Goal: Task Accomplishment & Management: Manage account settings

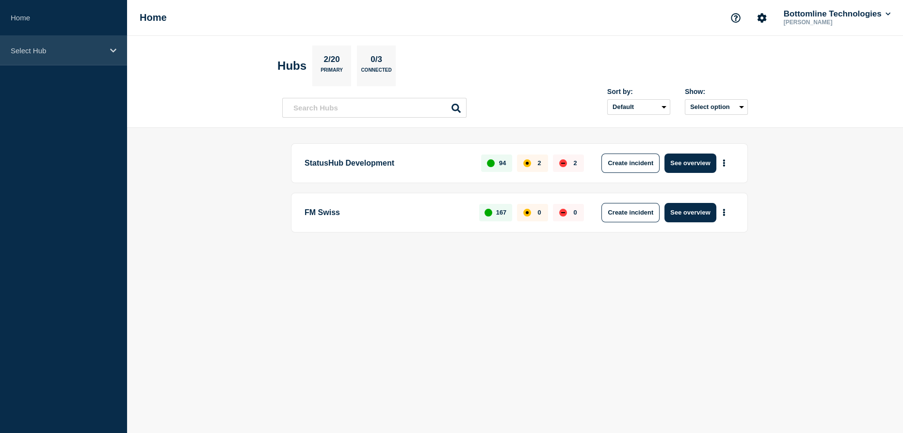
click at [41, 49] on p "Select Hub" at bounding box center [57, 51] width 93 height 8
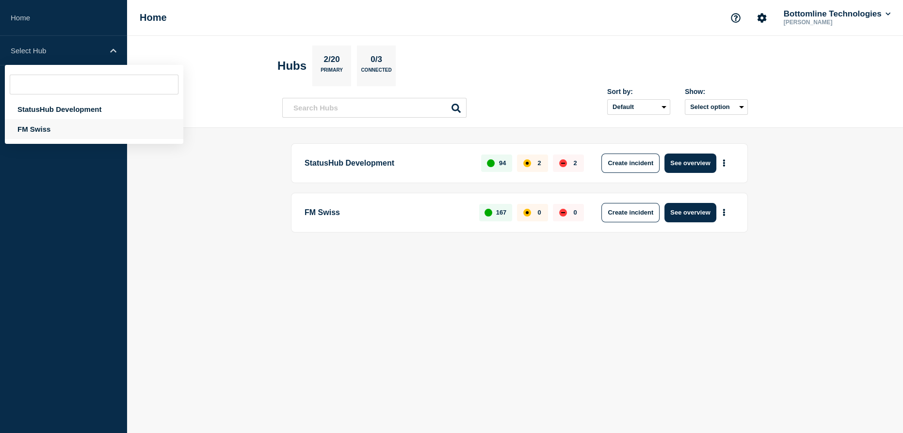
click at [34, 130] on div "FM Swiss" at bounding box center [94, 129] width 178 height 20
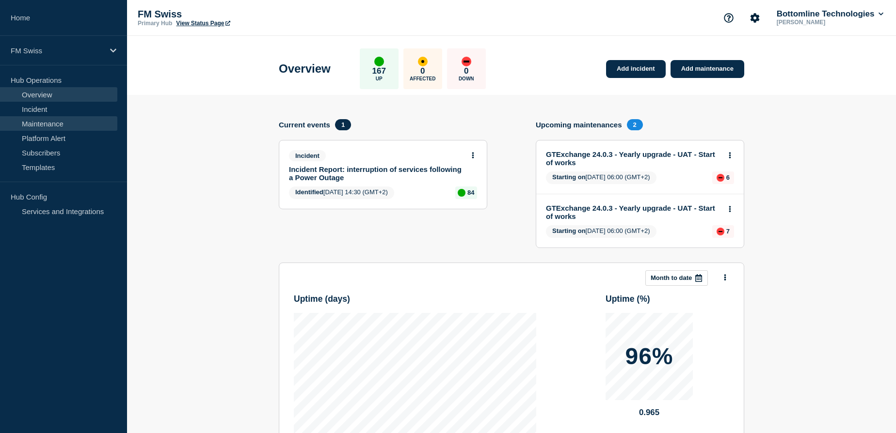
click at [51, 124] on link "Maintenance" at bounding box center [58, 123] width 117 height 15
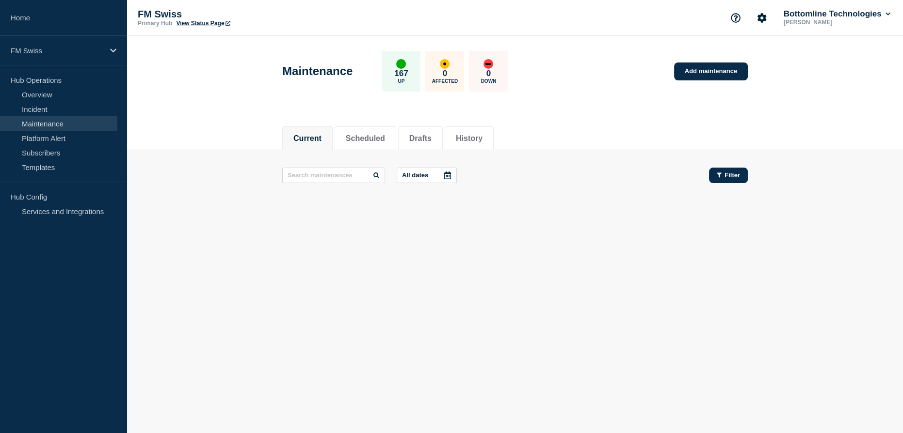
click at [726, 172] on span "Filter" at bounding box center [732, 175] width 16 height 7
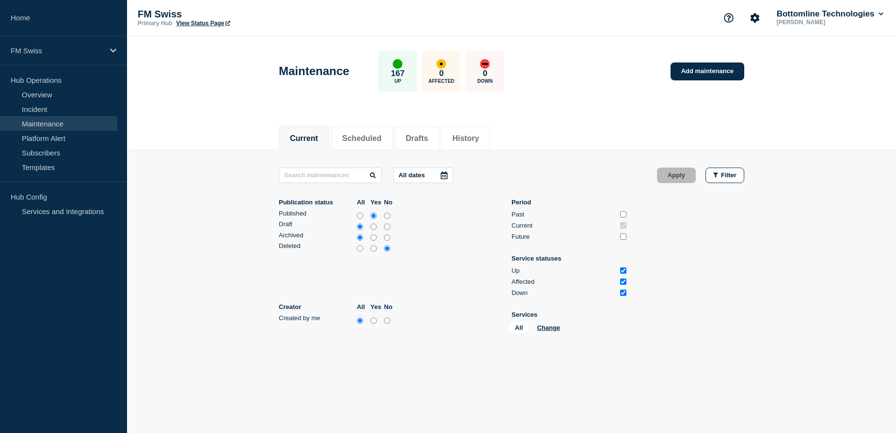
click at [358, 216] on input "all" at bounding box center [360, 216] width 6 height 10
radio input "true"
click at [362, 248] on input "all" at bounding box center [360, 249] width 6 height 10
radio input "true"
click at [623, 214] on input "Past" at bounding box center [623, 214] width 6 height 6
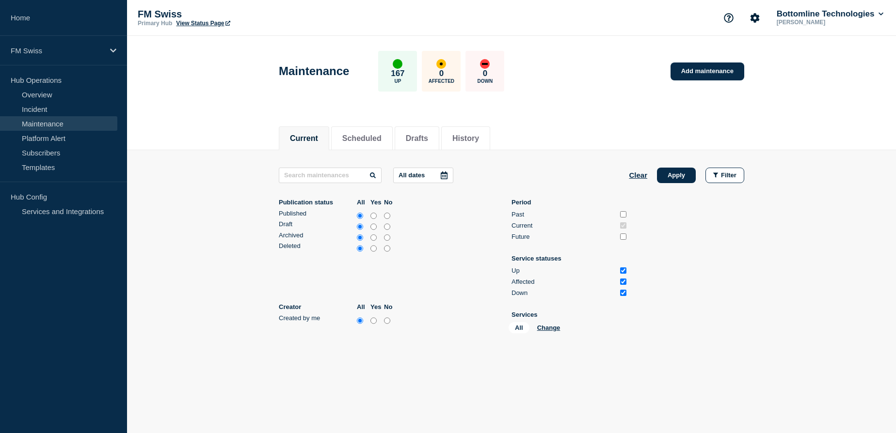
checkbox input "true"
click at [623, 237] on input "Future" at bounding box center [623, 237] width 6 height 6
checkbox input "true"
click at [325, 180] on input "text" at bounding box center [330, 176] width 103 height 16
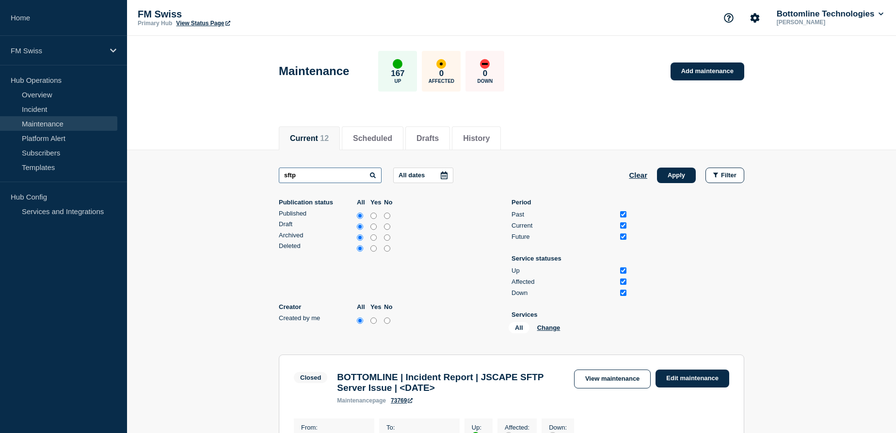
click at [304, 174] on input "sftp" at bounding box center [330, 176] width 103 height 16
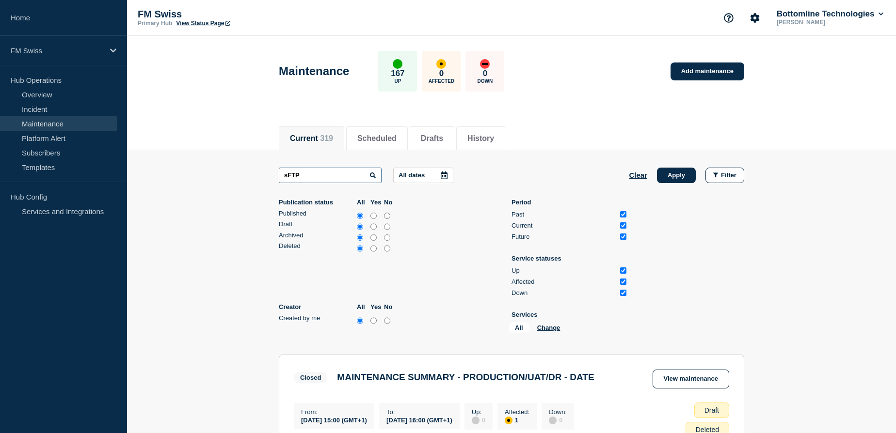
type input "sFTP"
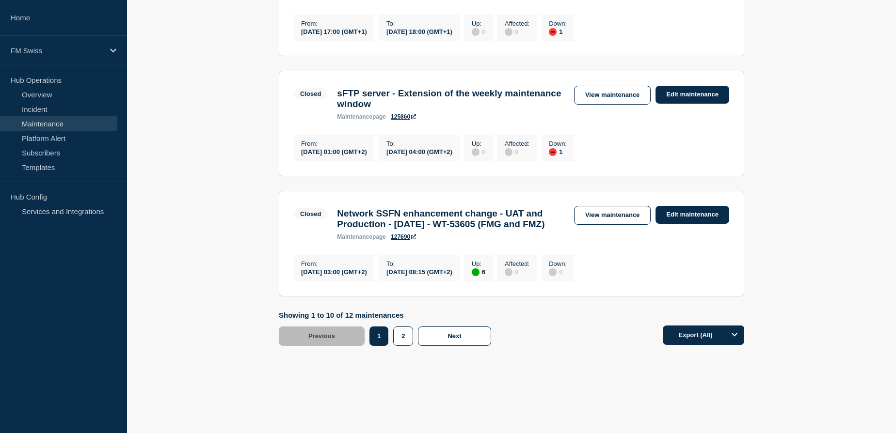
scroll to position [1360, 0]
click at [446, 338] on button "Next" at bounding box center [454, 336] width 73 height 19
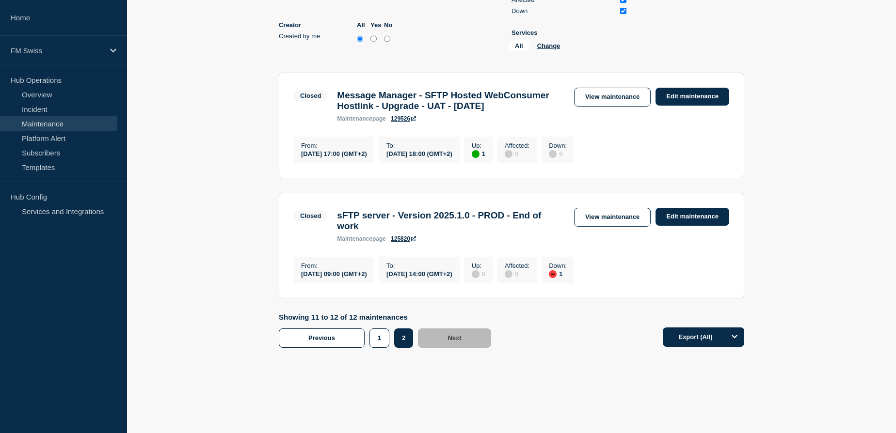
scroll to position [267, 0]
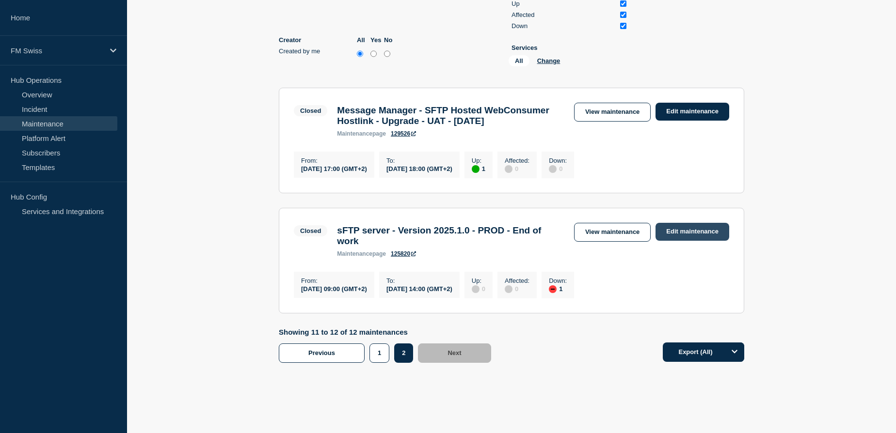
click at [703, 241] on link "Edit maintenance" at bounding box center [692, 232] width 74 height 18
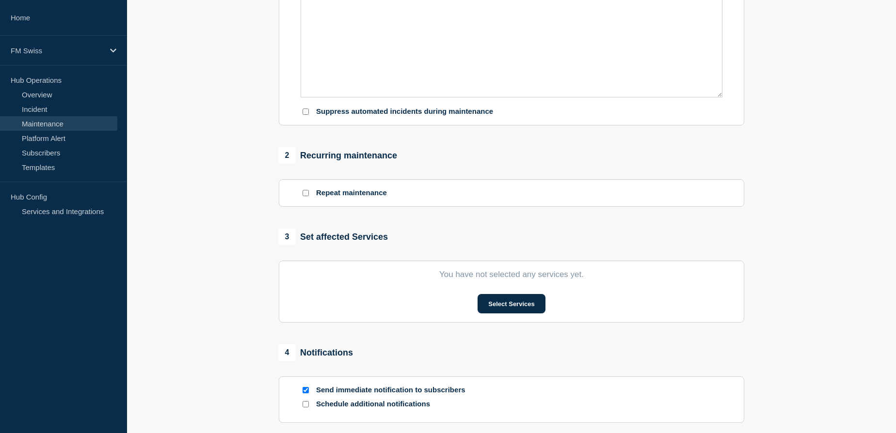
type input "sFTP server - Version 2025.1.0 - PROD - End of work"
type input "[DATE]"
type input "09:00"
type input "[DATE]"
type input "14:00"
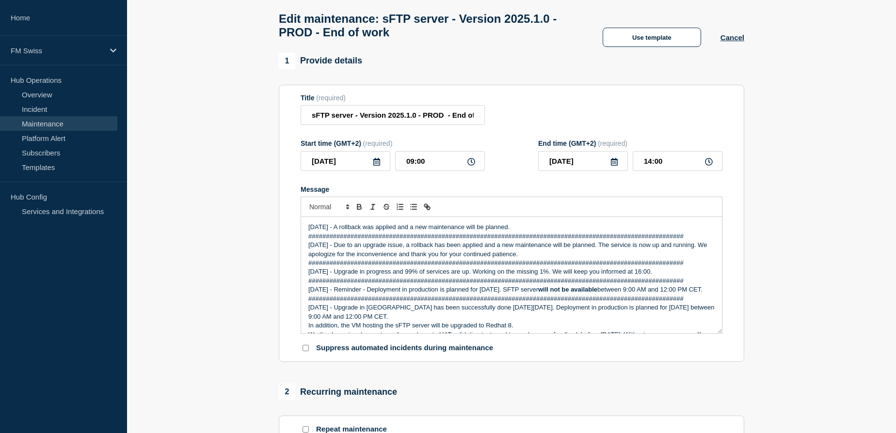
scroll to position [2, 0]
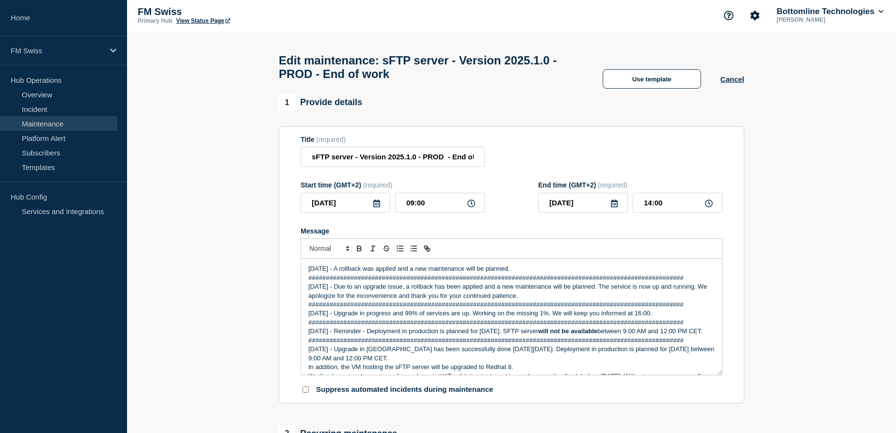
click at [377, 207] on icon at bounding box center [377, 204] width 8 height 8
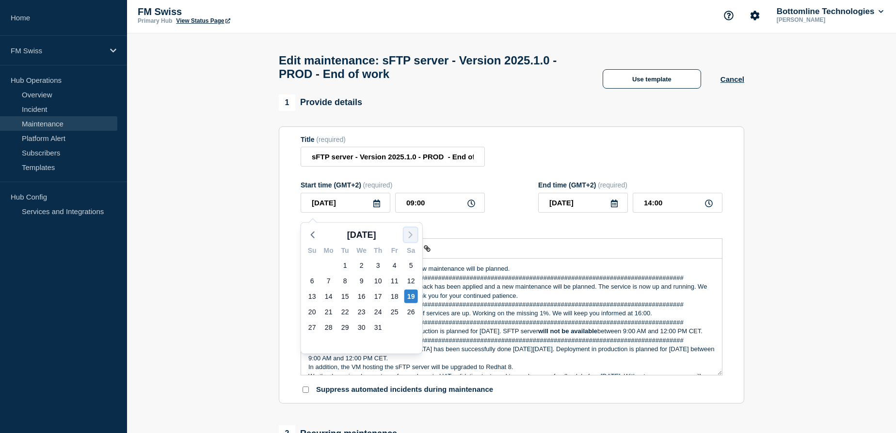
click at [409, 235] on icon "button" at bounding box center [411, 235] width 12 height 12
click at [410, 296] on div "20" at bounding box center [411, 297] width 14 height 14
type input "[DATE]"
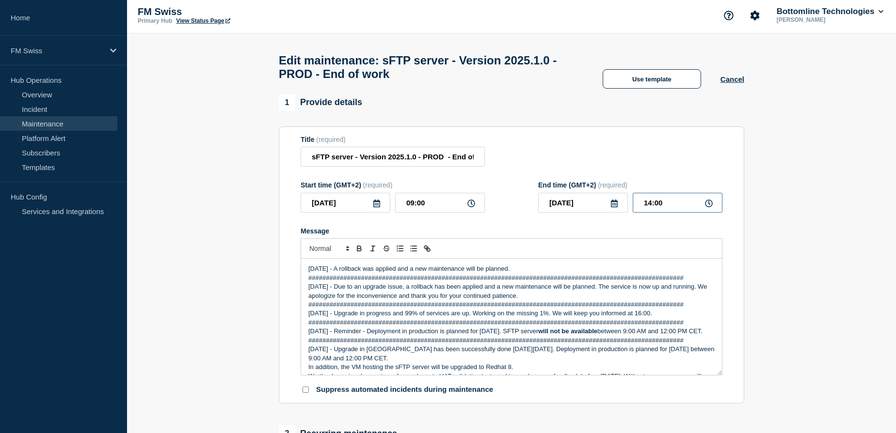
click at [650, 205] on input "14:00" at bounding box center [678, 203] width 90 height 20
type input "12:00"
click at [696, 212] on input "12:00" at bounding box center [678, 203] width 90 height 20
click at [457, 161] on input "sFTP server - Version 2025.1.0 - PROD - End of work" at bounding box center [393, 157] width 184 height 20
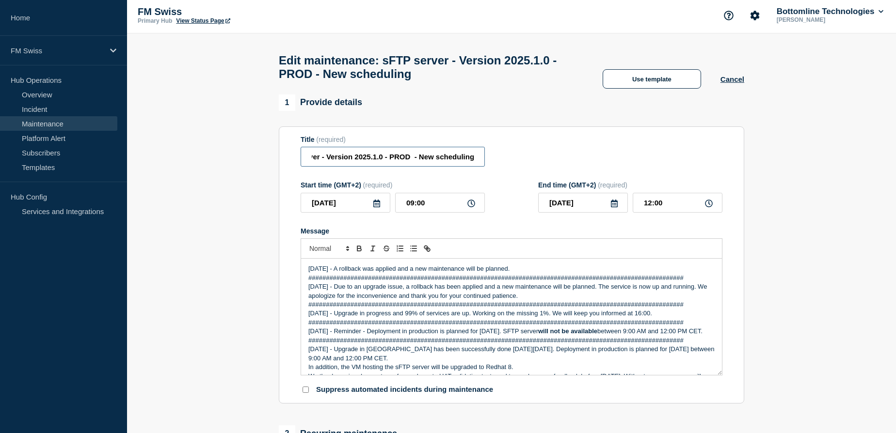
type input "sFTP server - Version 2025.1.0 - PROD - New scheduling"
click at [546, 152] on div "Title (required) sFTP server - Version 2025.1.0 - PROD - New scheduling" at bounding box center [512, 152] width 422 height 32
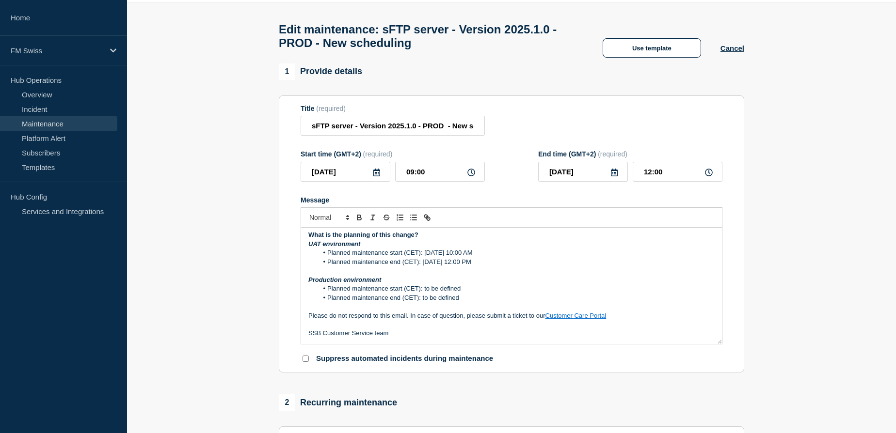
scroll to position [47, 0]
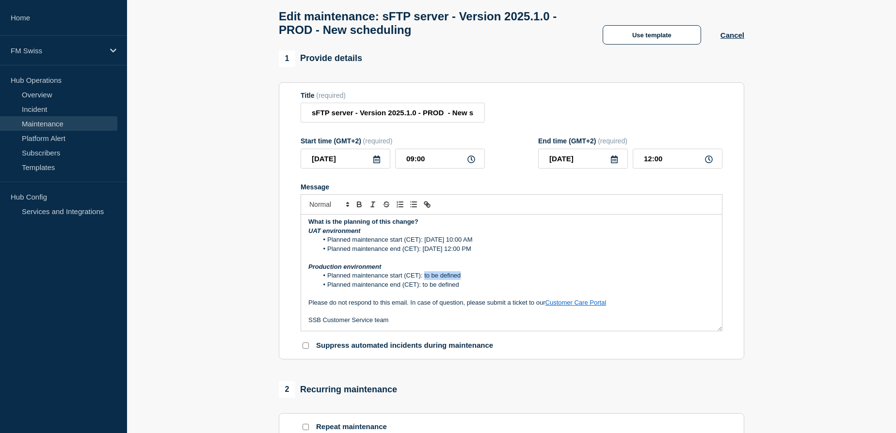
drag, startPoint x: 424, startPoint y: 280, endPoint x: 464, endPoint y: 279, distance: 40.3
click at [464, 279] on li "Planned maintenance start (CET): to be defined" at bounding box center [516, 276] width 397 height 9
click at [456, 280] on li "Planned maintenance start (CET): [DATE]" at bounding box center [516, 276] width 397 height 9
drag, startPoint x: 426, startPoint y: 277, endPoint x: 543, endPoint y: 281, distance: 116.9
click at [543, 280] on li "Planned maintenance start (CET): [DATE] 09:00 AM" at bounding box center [516, 276] width 397 height 9
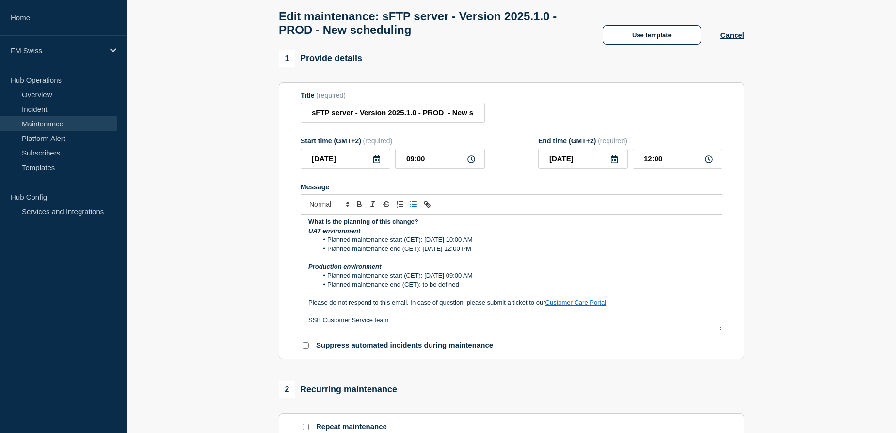
copy li "aturday [DATE] 09:00 AM"
drag, startPoint x: 425, startPoint y: 281, endPoint x: 547, endPoint y: 280, distance: 122.2
click at [547, 280] on li "Planned maintenance start (CET): [DATE] 09:00 AM" at bounding box center [516, 276] width 397 height 9
copy li "[DATE] 09:00 AM"
drag, startPoint x: 422, startPoint y: 290, endPoint x: 476, endPoint y: 290, distance: 53.3
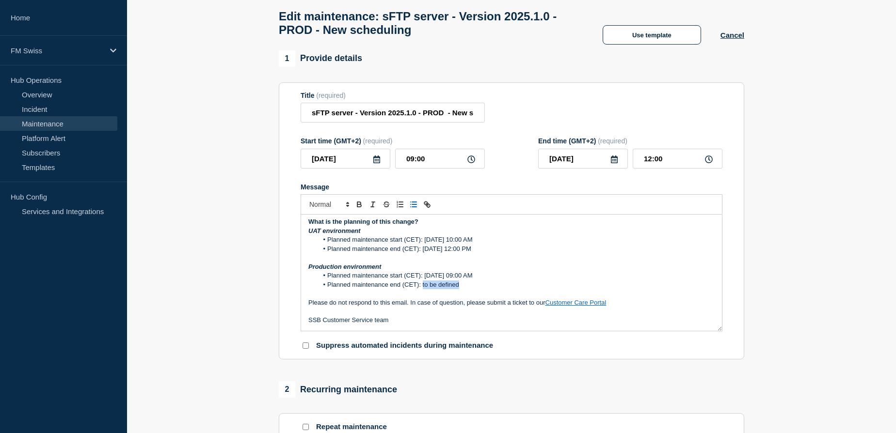
click at [476, 289] on li "Planned maintenance end (CET): to be defined" at bounding box center [516, 285] width 397 height 9
click at [521, 289] on li "Planned maintenance end (CET): [DATE] 09:00 AM" at bounding box center [516, 285] width 397 height 9
click at [581, 285] on li "Planned maintenance end (CET): [DATE] 12:00 PM" at bounding box center [516, 285] width 397 height 9
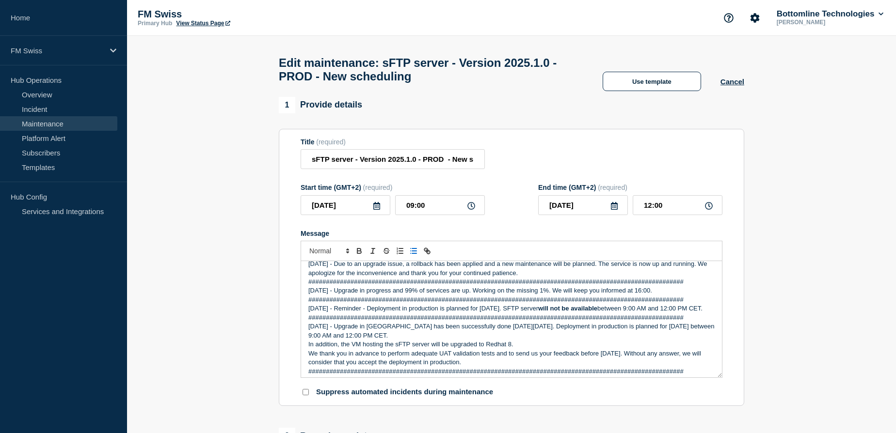
scroll to position [0, 0]
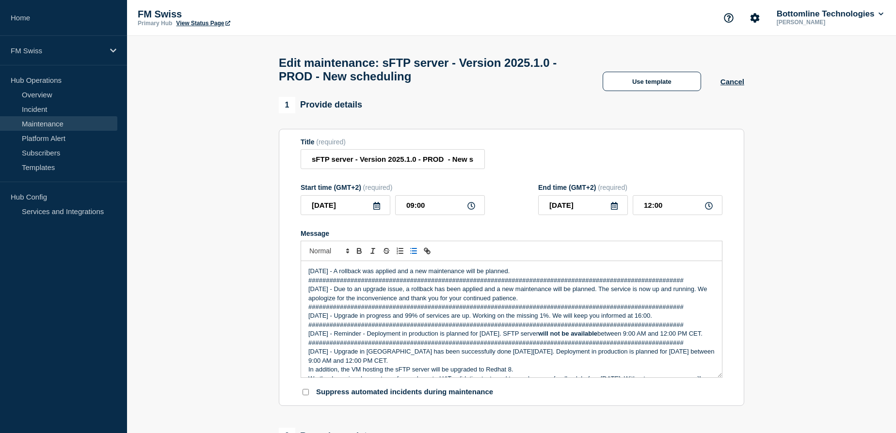
click at [308, 275] on p "[DATE] - A rollback was applied and a new maintenance will be planned." at bounding box center [511, 271] width 406 height 9
click at [401, 285] on p "###############################################################################…" at bounding box center [511, 280] width 406 height 9
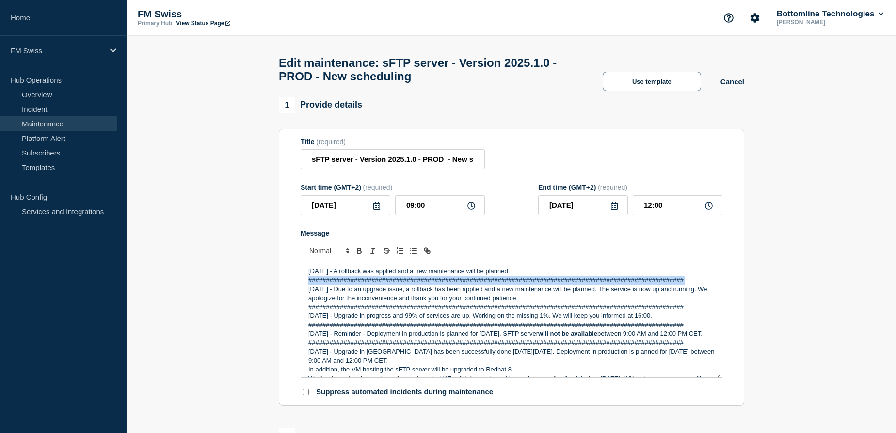
click at [401, 285] on p "###############################################################################…" at bounding box center [511, 280] width 406 height 9
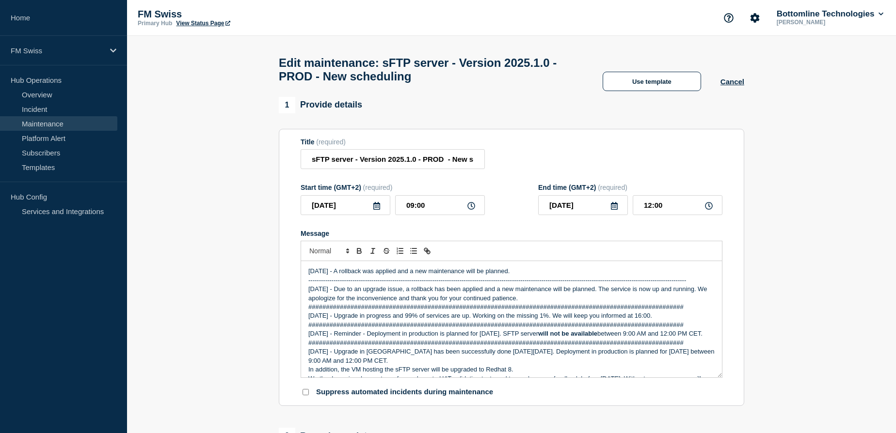
click at [556, 285] on p "-------------------------------------------------------------------------------…" at bounding box center [511, 280] width 406 height 9
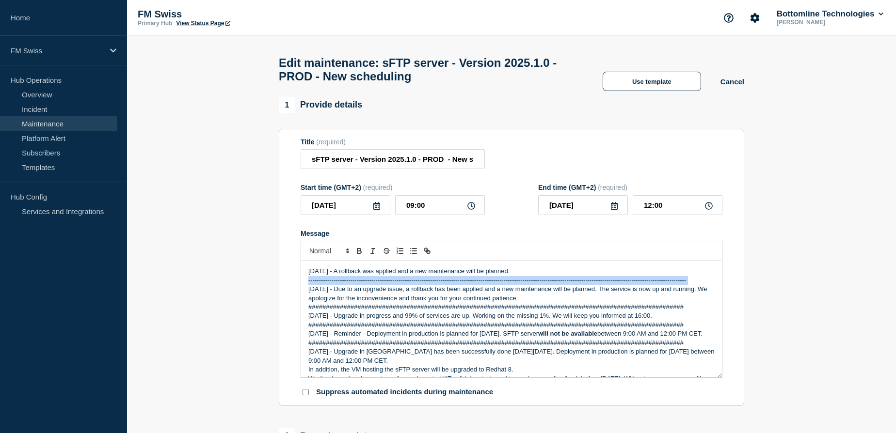
click at [556, 285] on p "-------------------------------------------------------------------------------…" at bounding box center [511, 280] width 406 height 9
copy p "-------------------------------------------------------------------------------…"
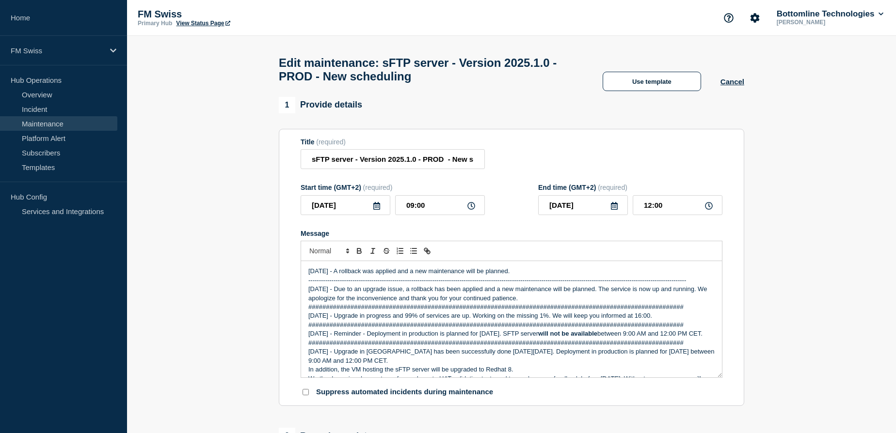
click at [497, 312] on p "###############################################################################…" at bounding box center [511, 307] width 406 height 9
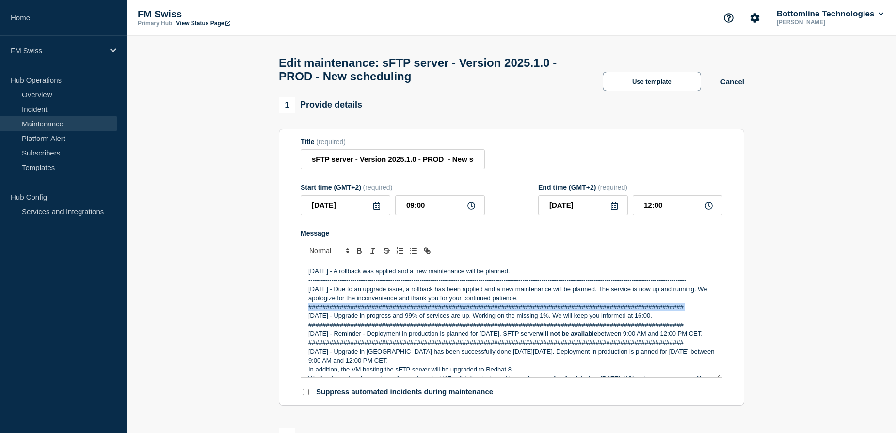
click at [497, 312] on p "###############################################################################…" at bounding box center [511, 307] width 406 height 9
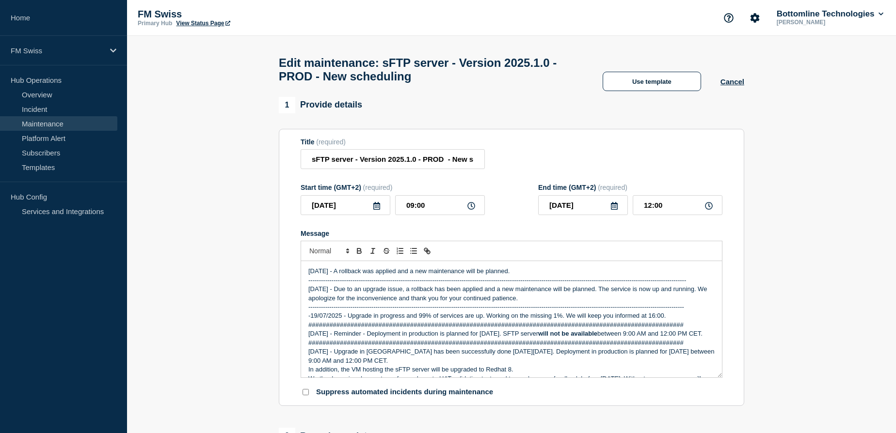
click at [485, 330] on p "###############################################################################…" at bounding box center [511, 325] width 406 height 9
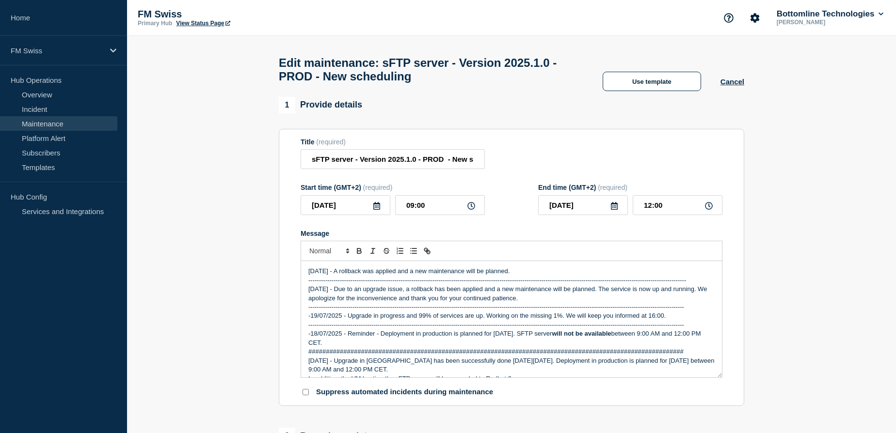
click at [489, 356] on p "###############################################################################…" at bounding box center [511, 352] width 406 height 9
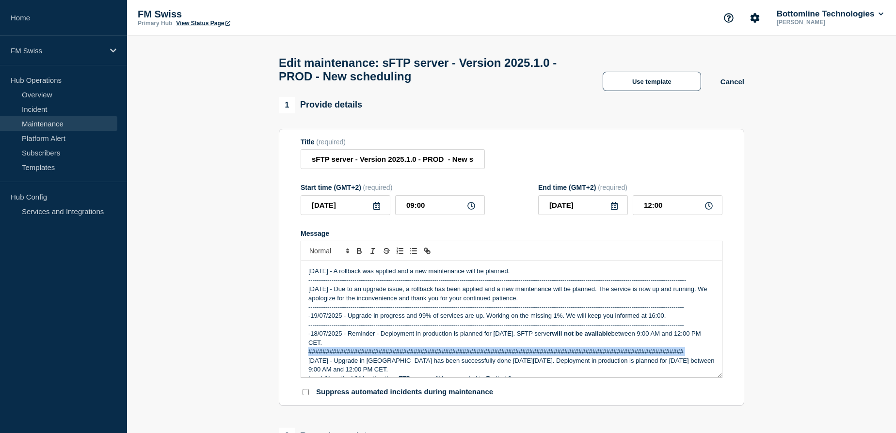
click at [489, 356] on p "###############################################################################…" at bounding box center [511, 352] width 406 height 9
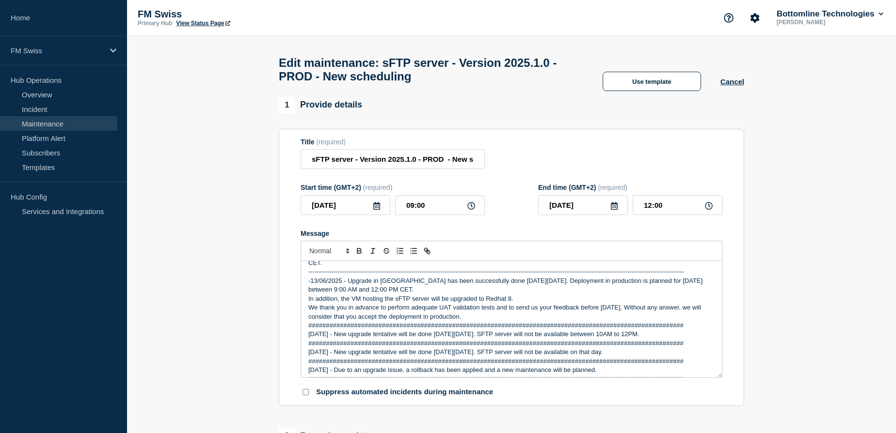
scroll to position [88, 0]
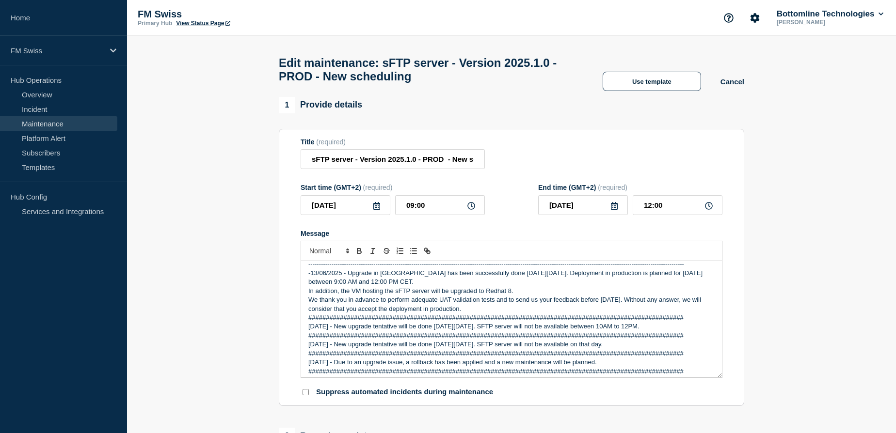
click at [486, 322] on p "###############################################################################…" at bounding box center [511, 318] width 406 height 9
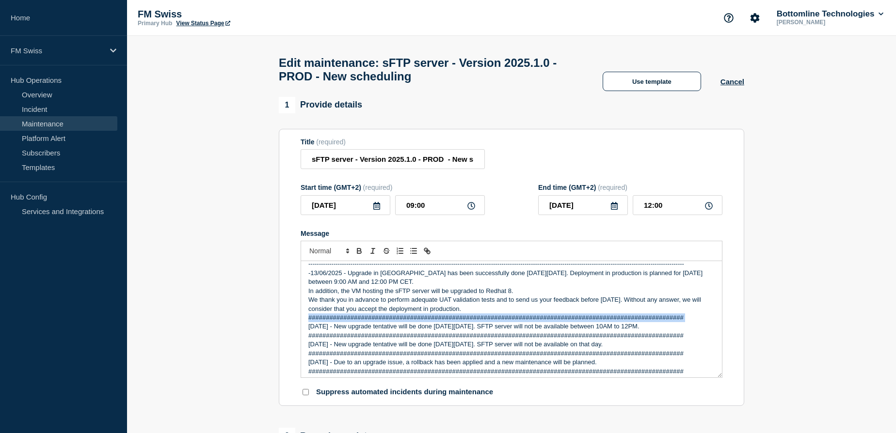
click at [486, 322] on p "###############################################################################…" at bounding box center [511, 318] width 406 height 9
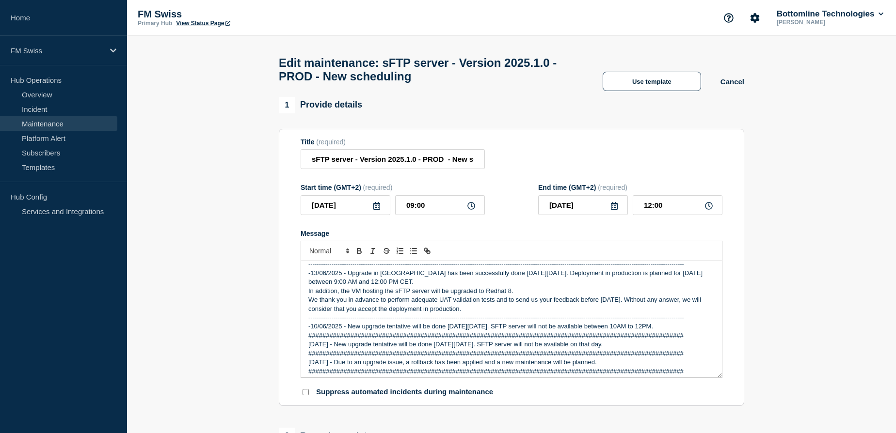
click at [487, 339] on p "###############################################################################…" at bounding box center [511, 336] width 406 height 9
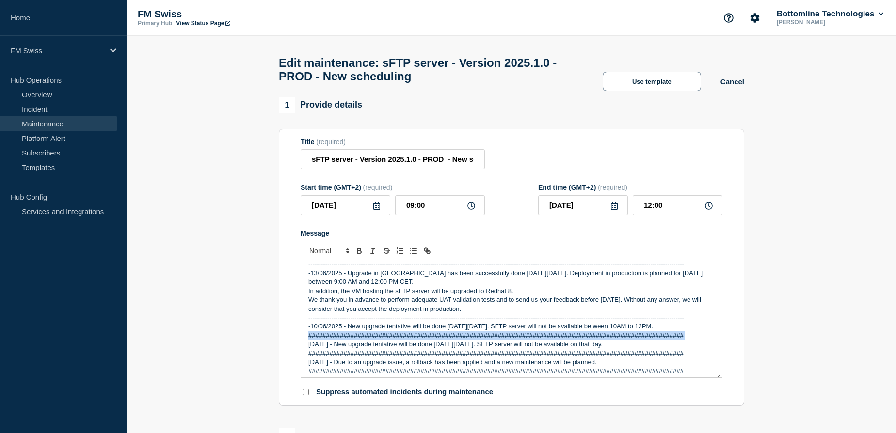
click at [487, 339] on p "###############################################################################…" at bounding box center [511, 336] width 406 height 9
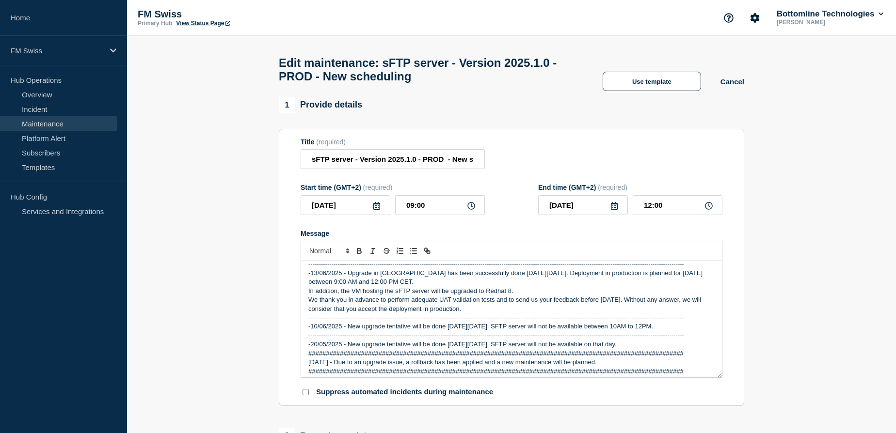
click at [491, 350] on p "-------------------------------------------------------------------------------…" at bounding box center [511, 341] width 406 height 18
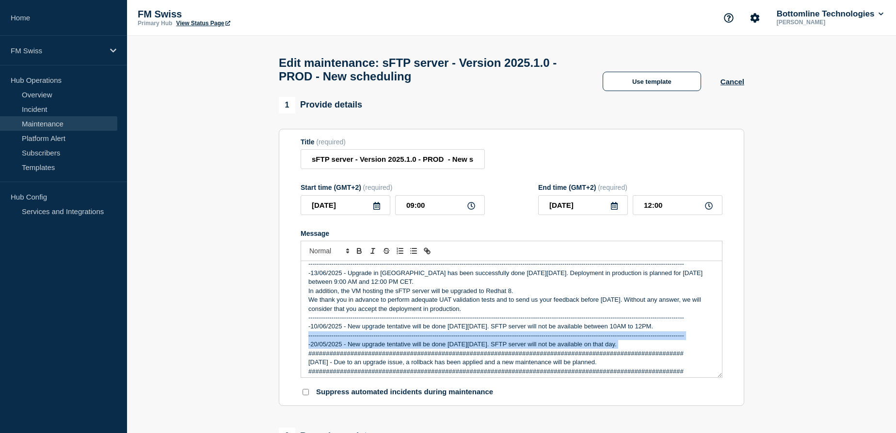
click at [491, 350] on p "-------------------------------------------------------------------------------…" at bounding box center [511, 341] width 406 height 18
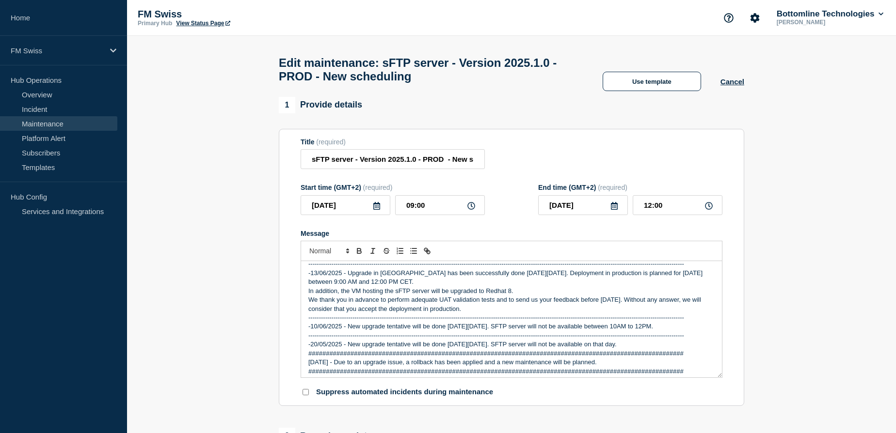
click at [493, 358] on p "###############################################################################…" at bounding box center [511, 354] width 406 height 9
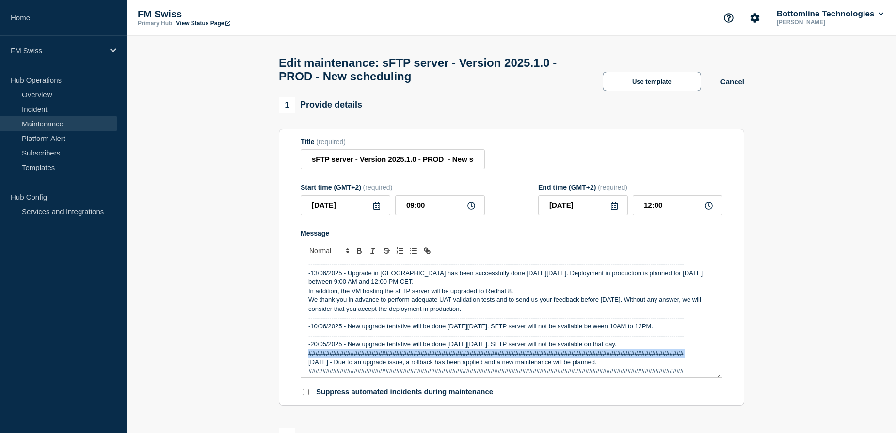
click at [493, 358] on p "###############################################################################…" at bounding box center [511, 354] width 406 height 9
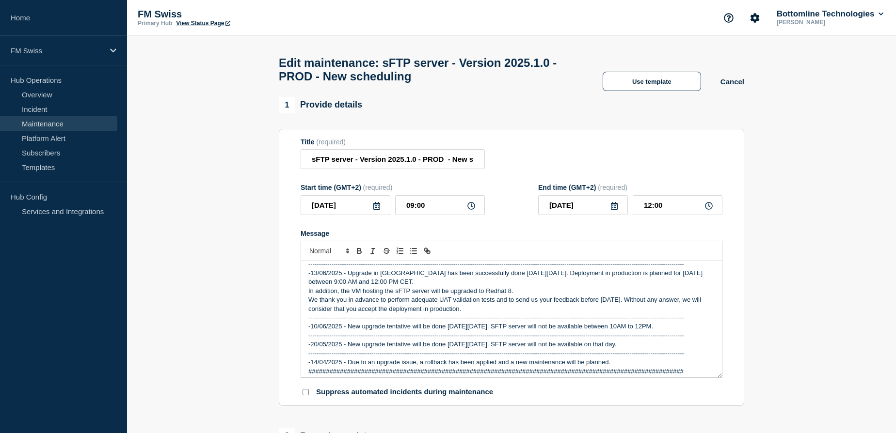
scroll to position [132, 0]
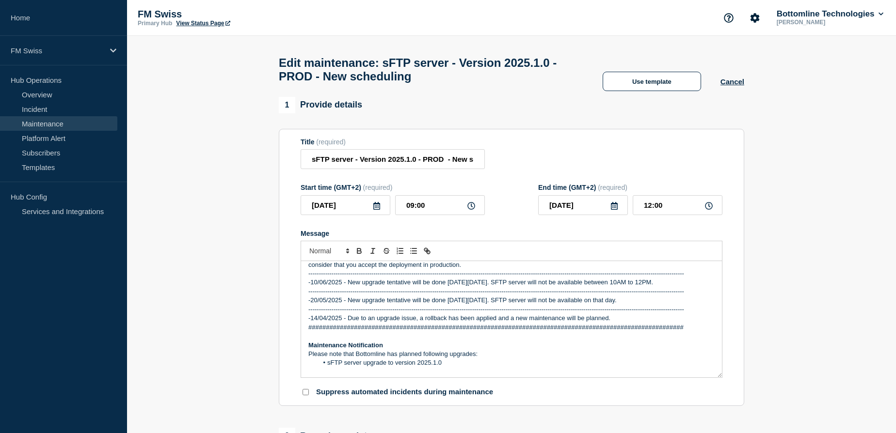
click at [493, 332] on p "###############################################################################…" at bounding box center [511, 327] width 406 height 9
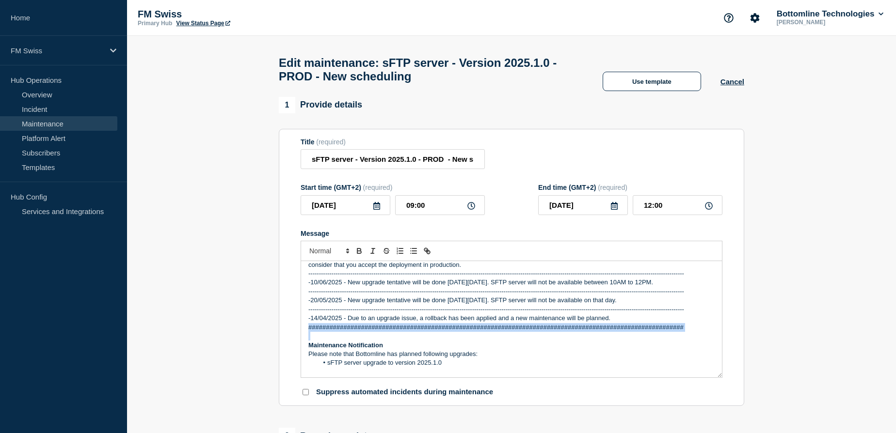
click at [493, 332] on p "###############################################################################…" at bounding box center [511, 327] width 406 height 9
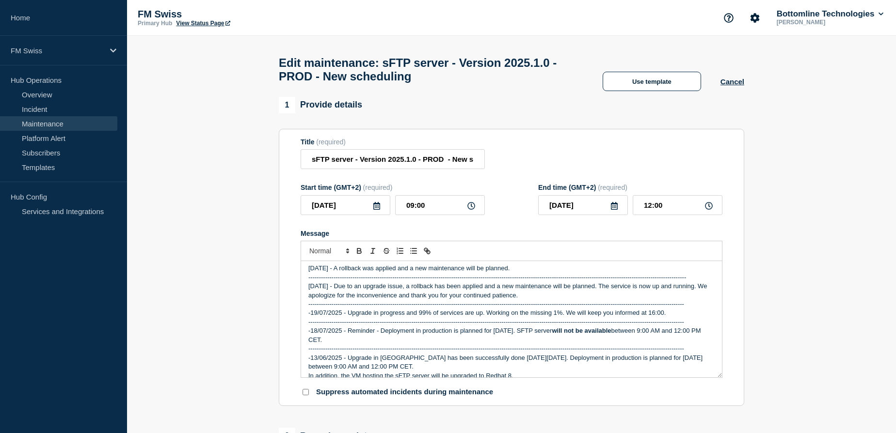
scroll to position [0, 0]
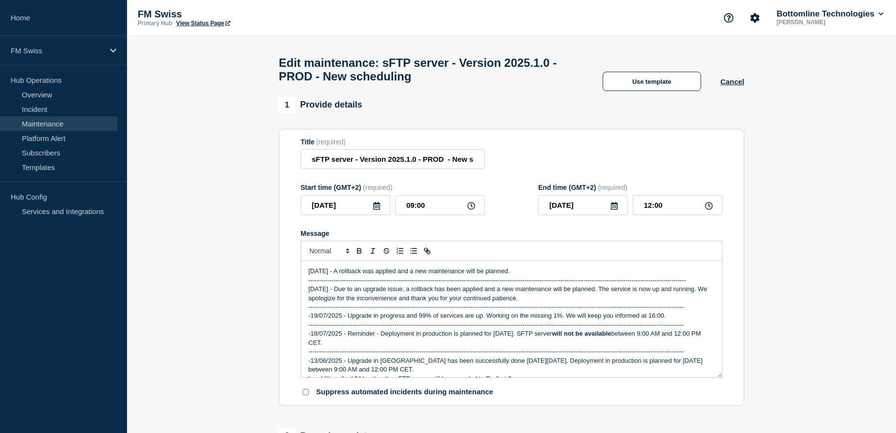
click at [309, 320] on p "-------------------------------------------------------------------------------…" at bounding box center [511, 312] width 406 height 18
click at [469, 285] on p "-------------------------------------------------------------------------------…" at bounding box center [511, 280] width 406 height 9
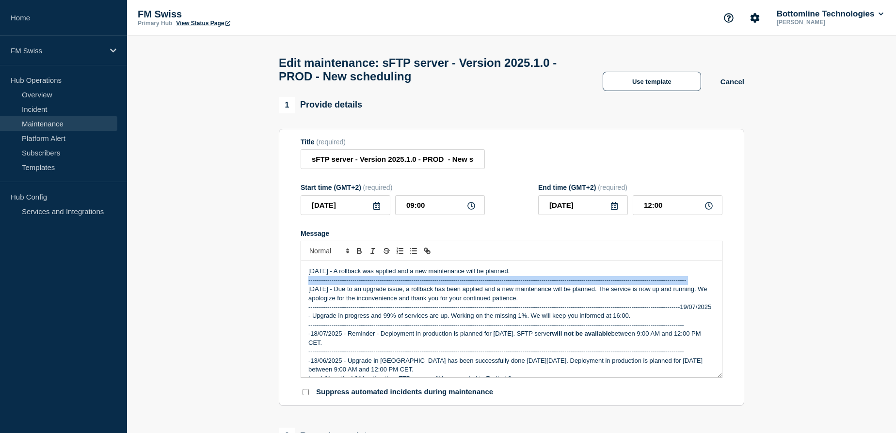
click at [469, 285] on p "-------------------------------------------------------------------------------…" at bounding box center [511, 280] width 406 height 9
copy p "-------------------------------------------------------------------------------…"
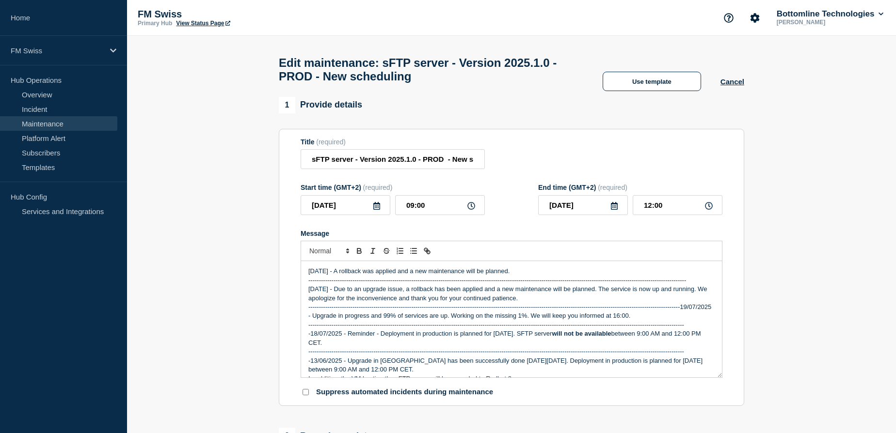
click at [485, 310] on p "-------------------------------------------------------------------------------…" at bounding box center [511, 312] width 406 height 18
click at [485, 311] on p "-------------------------------------------------------------------------------…" at bounding box center [511, 312] width 406 height 18
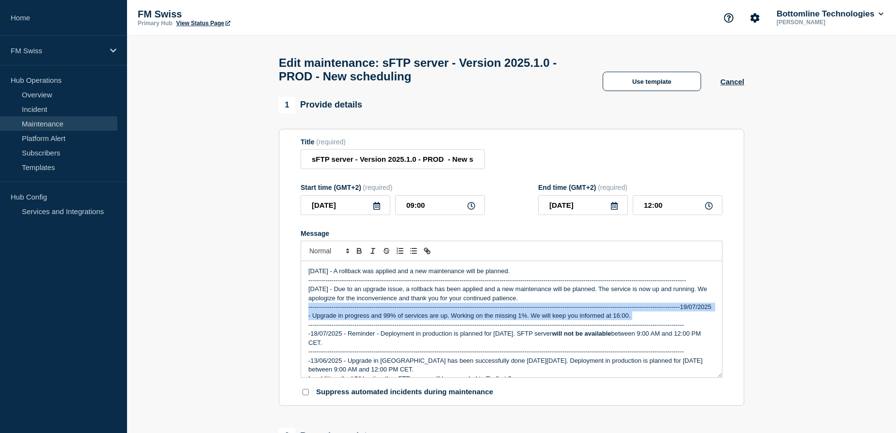
click at [485, 311] on p "-------------------------------------------------------------------------------…" at bounding box center [511, 312] width 406 height 18
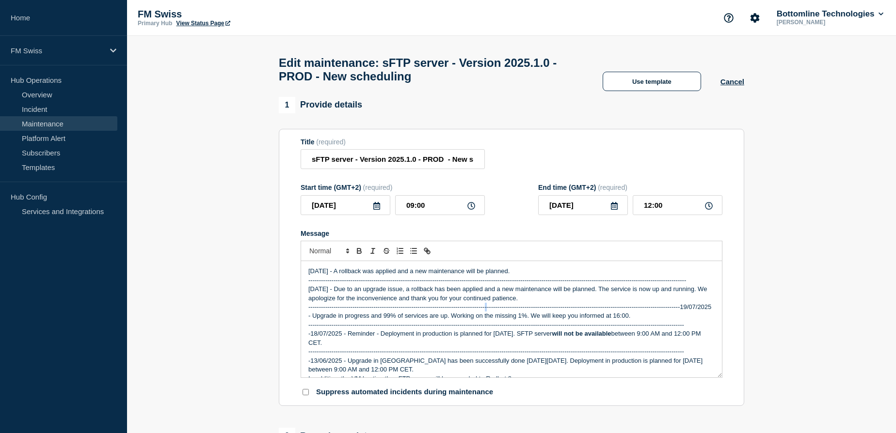
click at [485, 311] on p "-------------------------------------------------------------------------------…" at bounding box center [511, 312] width 406 height 18
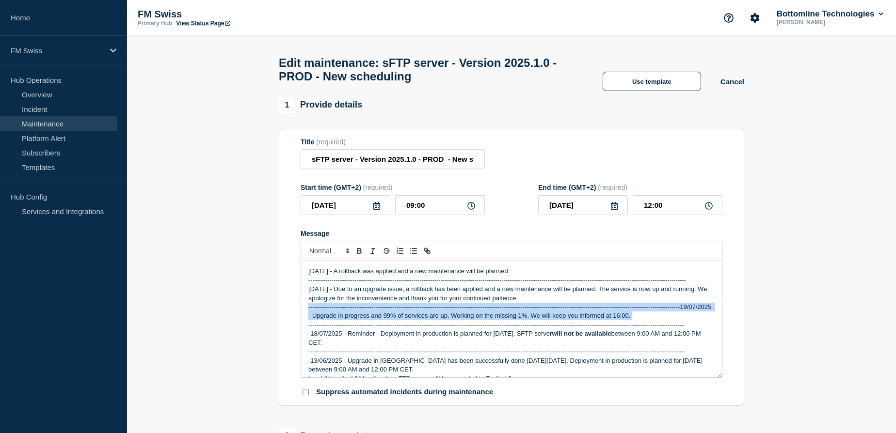
click at [485, 311] on p "-------------------------------------------------------------------------------…" at bounding box center [511, 312] width 406 height 18
click at [465, 310] on p "-------------------------------------------------------------------------------…" at bounding box center [511, 312] width 406 height 18
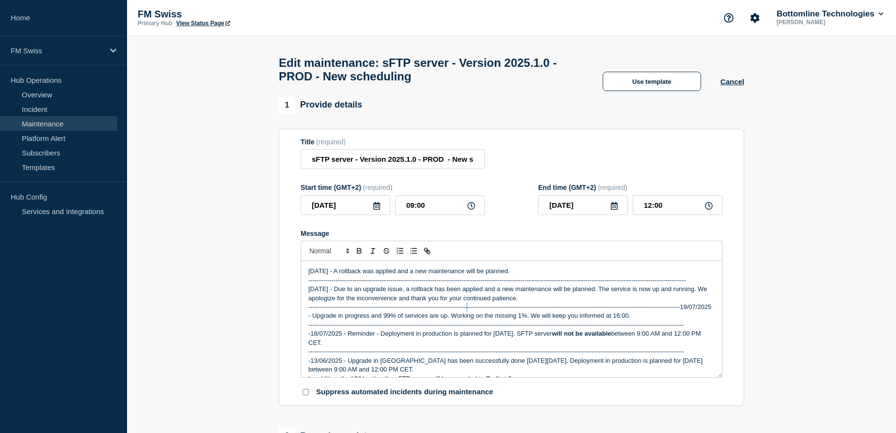
click at [465, 310] on p "-------------------------------------------------------------------------------…" at bounding box center [511, 312] width 406 height 18
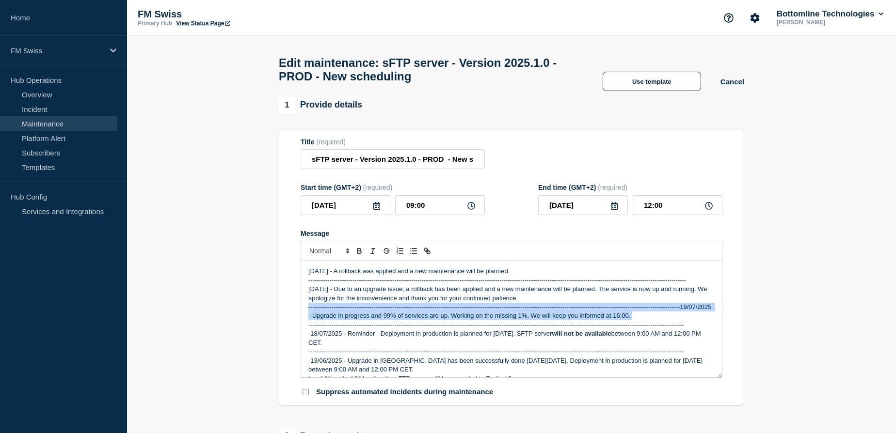
click at [465, 310] on p "-------------------------------------------------------------------------------…" at bounding box center [511, 312] width 406 height 18
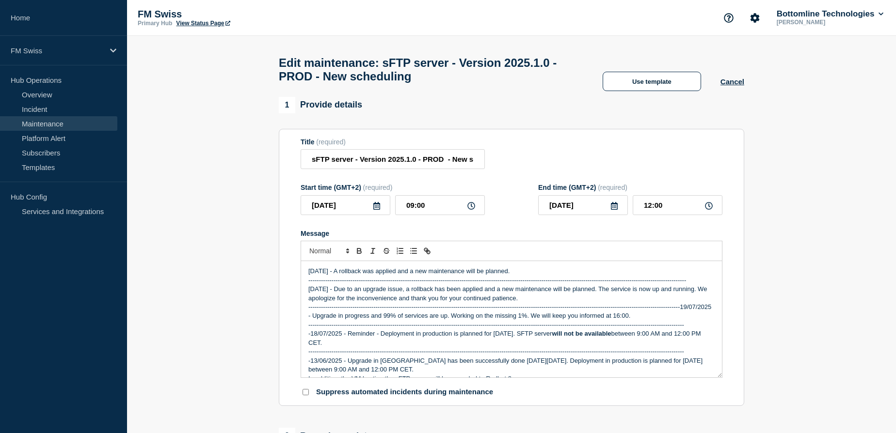
click at [372, 303] on p "[DATE] - Due to an upgrade issue, a rollback has been applied and a new mainten…" at bounding box center [511, 294] width 406 height 18
click at [304, 311] on div "[DATE] - A rollback was applied and a new maintenance will be planned. --------…" at bounding box center [511, 319] width 421 height 116
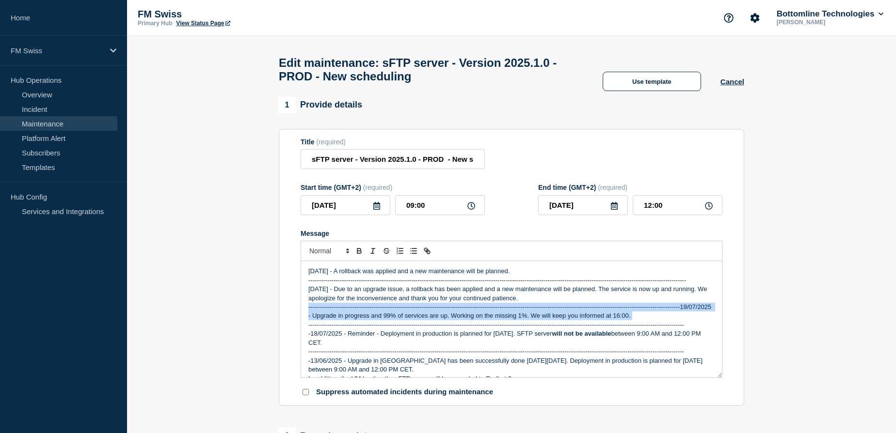
click at [304, 311] on div "[DATE] - A rollback was applied and a new maintenance will be planned. --------…" at bounding box center [511, 319] width 421 height 116
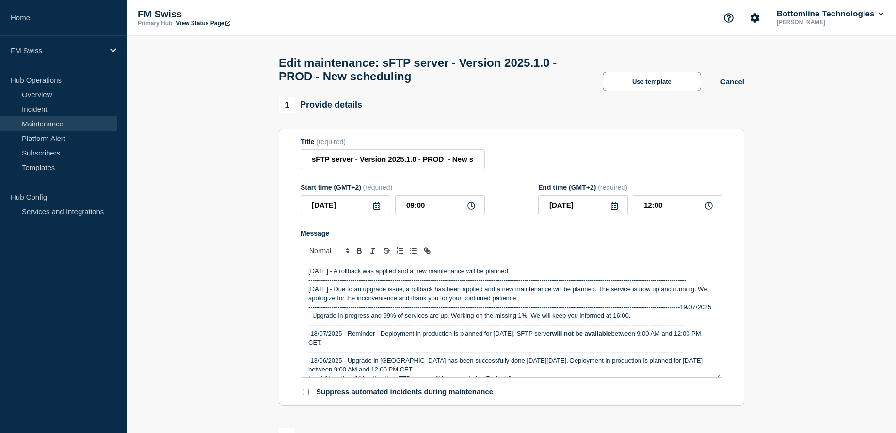
click at [313, 320] on p "-------------------------------------------------------------------------------…" at bounding box center [511, 312] width 406 height 18
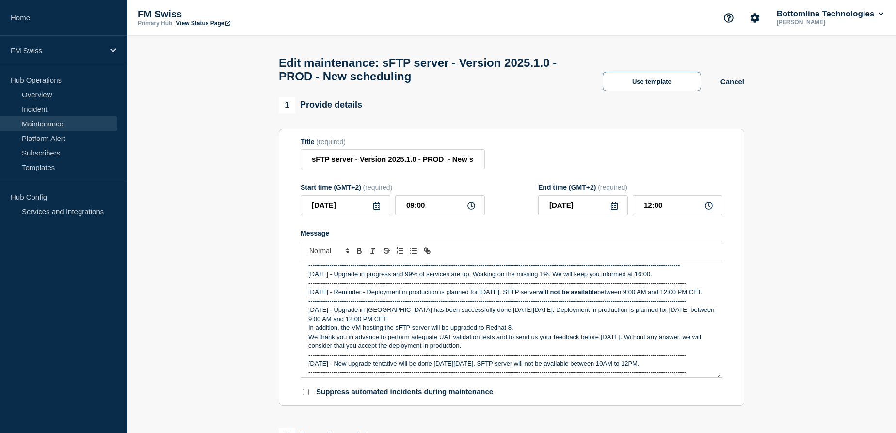
scroll to position [6, 0]
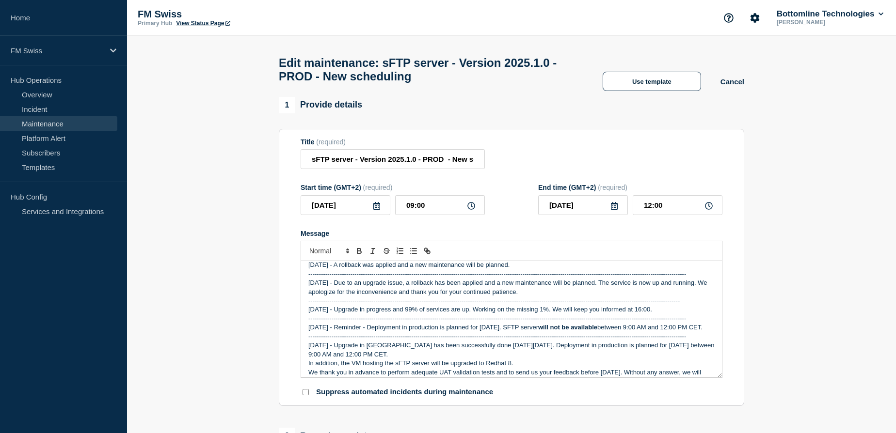
click at [605, 279] on p "-------------------------------------------------------------------------------…" at bounding box center [511, 274] width 406 height 9
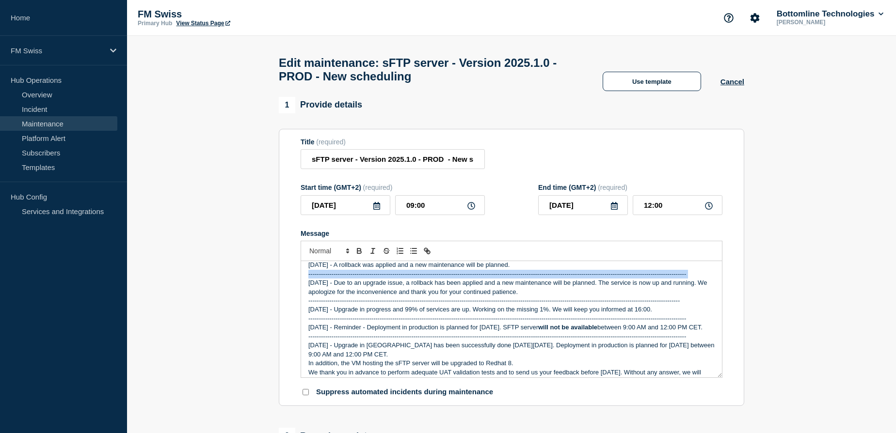
click at [605, 279] on p "-------------------------------------------------------------------------------…" at bounding box center [511, 274] width 406 height 9
copy p "-------------------------------------------------------------------------------…"
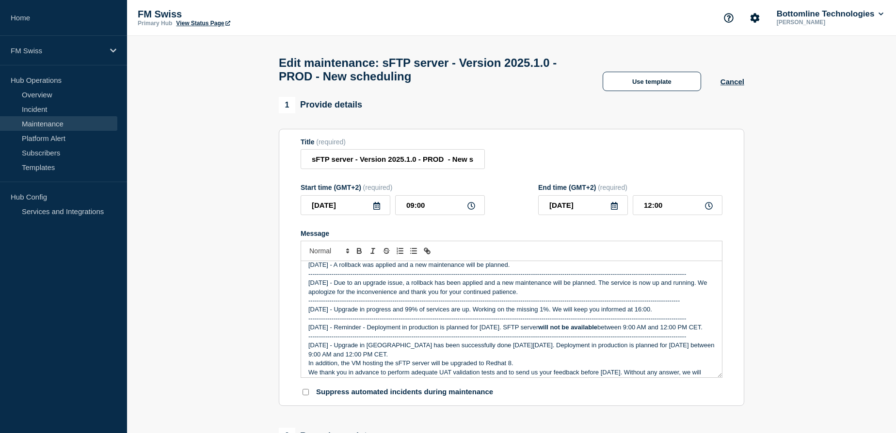
click at [575, 305] on p "-------------------------------------------------------------------------------…" at bounding box center [511, 301] width 406 height 9
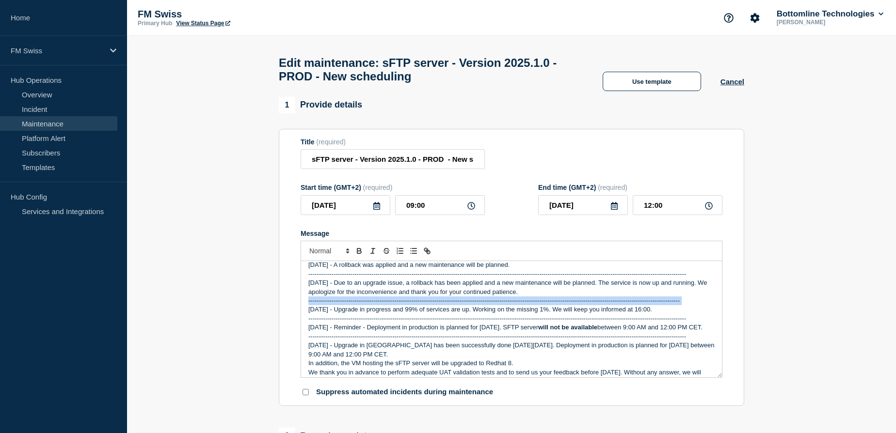
click at [575, 305] on p "-------------------------------------------------------------------------------…" at bounding box center [511, 301] width 406 height 9
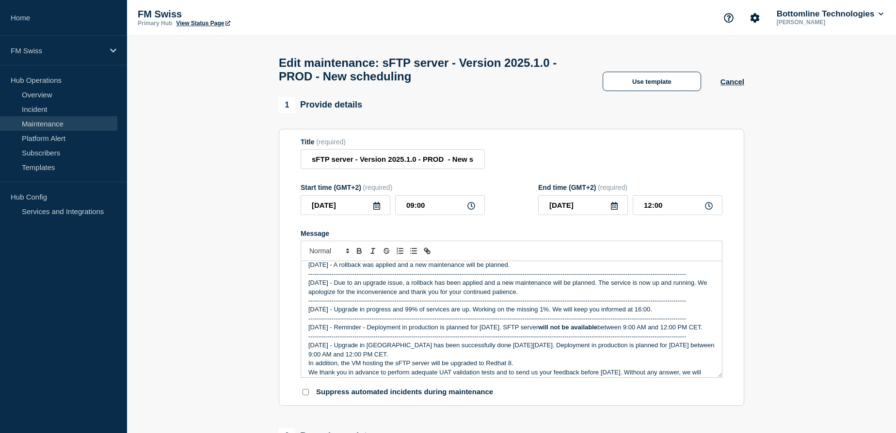
scroll to position [0, 0]
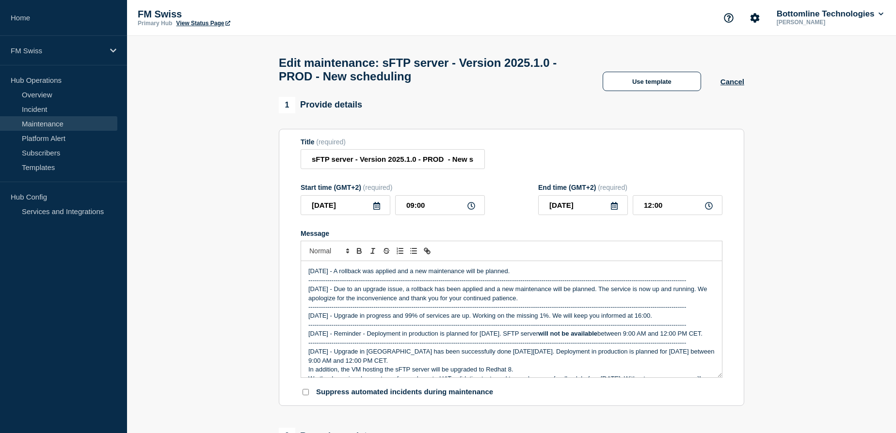
click at [306, 275] on div "[DATE] - A rollback was applied and a new maintenance will be planned. --------…" at bounding box center [511, 319] width 421 height 116
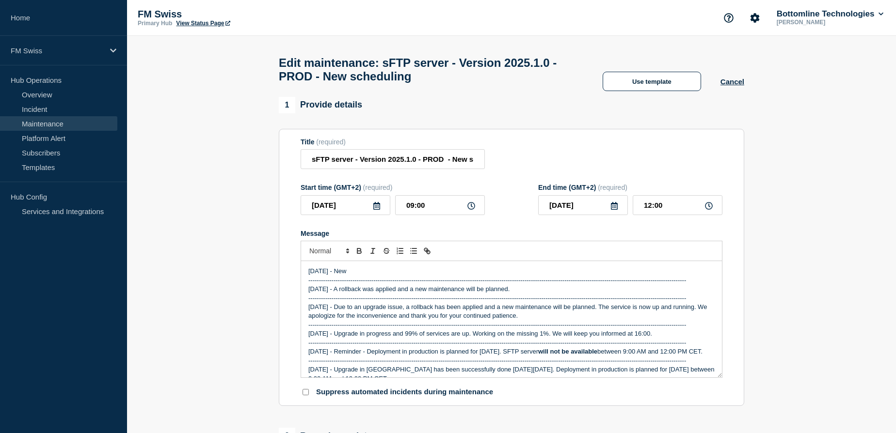
drag, startPoint x: 378, startPoint y: 356, endPoint x: 396, endPoint y: 364, distance: 19.7
click at [396, 356] on p "[DATE] - Reminder - Deployment in production is planned for [DATE]. SFTP server…" at bounding box center [511, 352] width 406 height 9
copy p "Deployment in production is planned for [DATE]. SFTP server will not be availab…"
click at [361, 276] on p "[DATE] - New" at bounding box center [511, 271] width 406 height 9
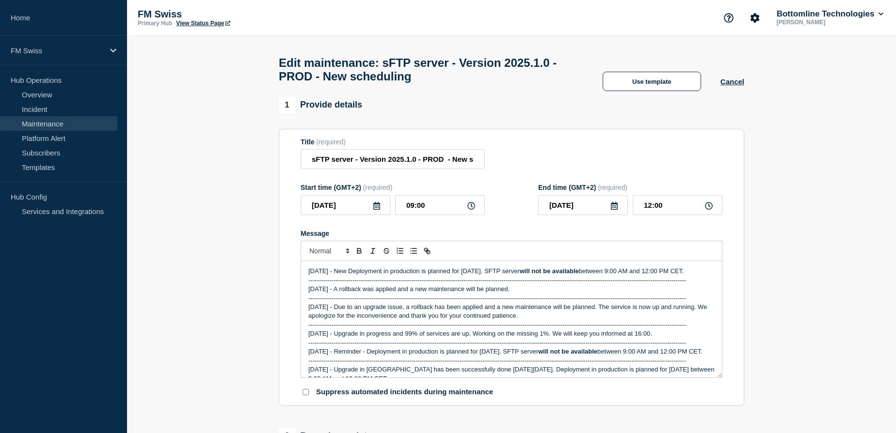
click at [365, 276] on p "[DATE] - New Deployment in production is planned for [DATE]. SFTP server will n…" at bounding box center [511, 271] width 406 height 9
click at [501, 274] on p "[DATE] - New deployment in production is planned for [DATE]. SFTP server will n…" at bounding box center [511, 271] width 406 height 9
click at [380, 276] on p "[DATE] - New deployment in production is planned for [DATE]. SFTP server will n…" at bounding box center [511, 271] width 406 height 9
drag, startPoint x: 354, startPoint y: 164, endPoint x: 307, endPoint y: 162, distance: 47.1
click at [307, 162] on input "sFTP server - Version 2025.1.0 - PROD - New scheduling" at bounding box center [393, 159] width 184 height 20
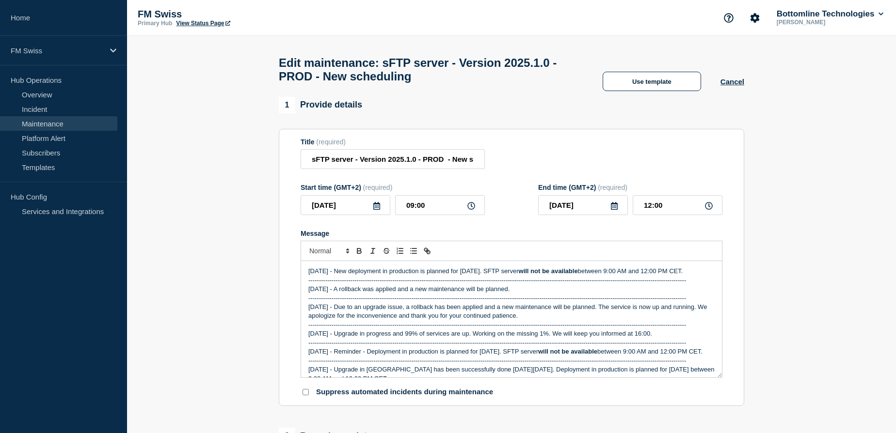
click at [306, 295] on div "[DATE] - New deployment in production is planned for [DATE]. SFTP server will n…" at bounding box center [511, 319] width 421 height 116
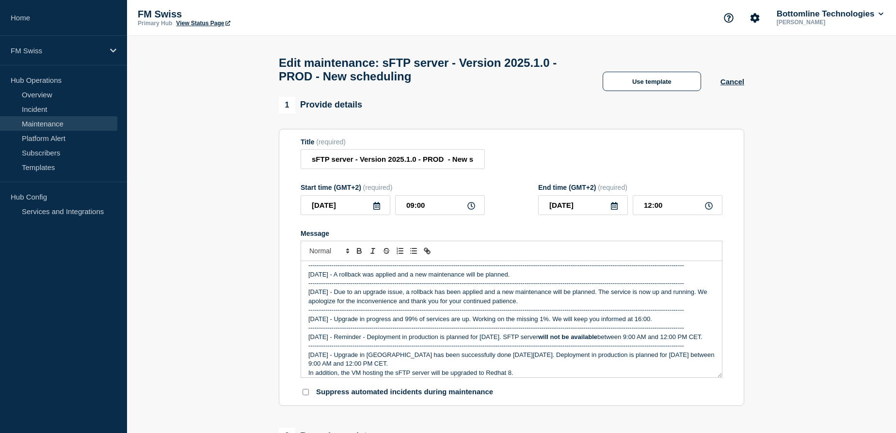
scroll to position [6, 0]
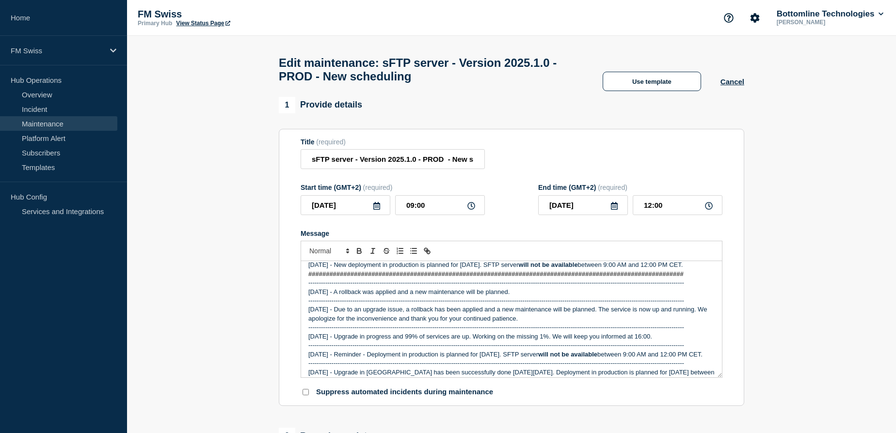
click at [395, 278] on span "###############################################################################…" at bounding box center [495, 274] width 375 height 7
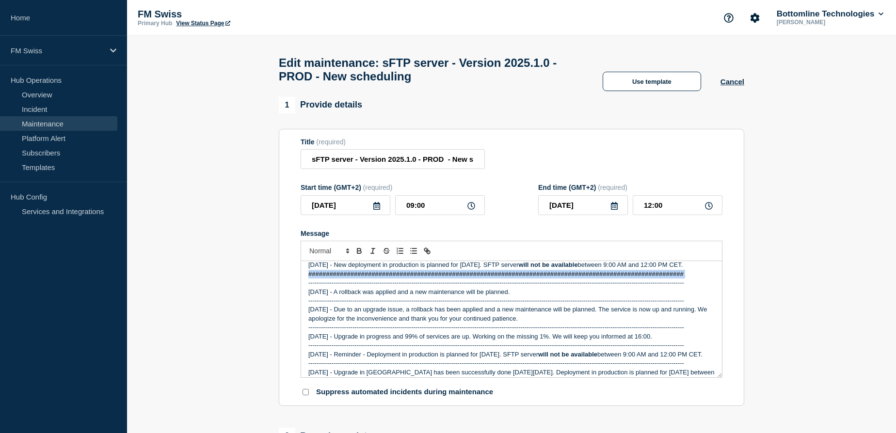
click at [395, 278] on span "###############################################################################…" at bounding box center [495, 274] width 375 height 7
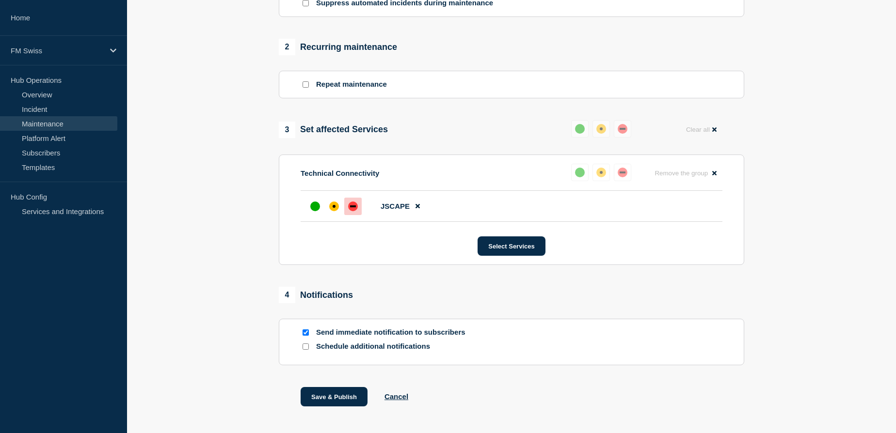
scroll to position [431, 0]
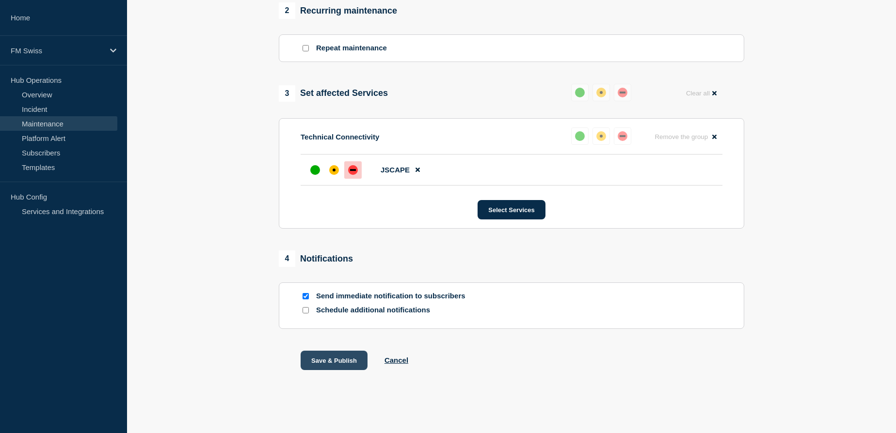
click at [336, 363] on button "Save & Publish" at bounding box center [334, 360] width 67 height 19
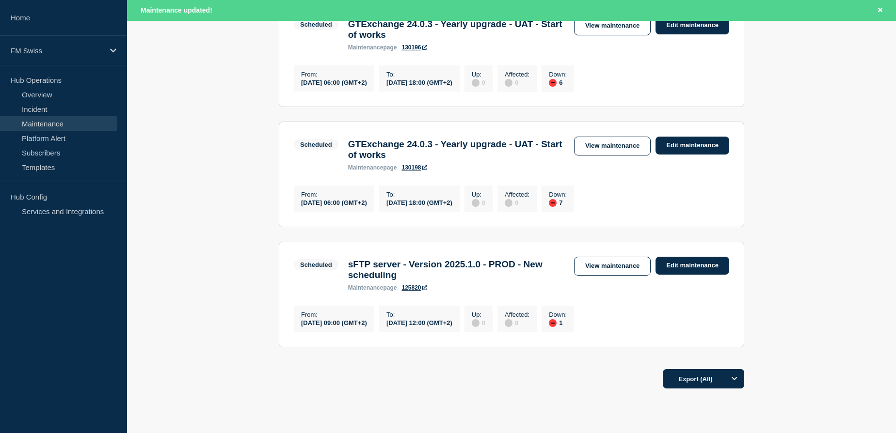
scroll to position [220, 0]
click at [684, 274] on link "Edit maintenance" at bounding box center [692, 265] width 74 height 18
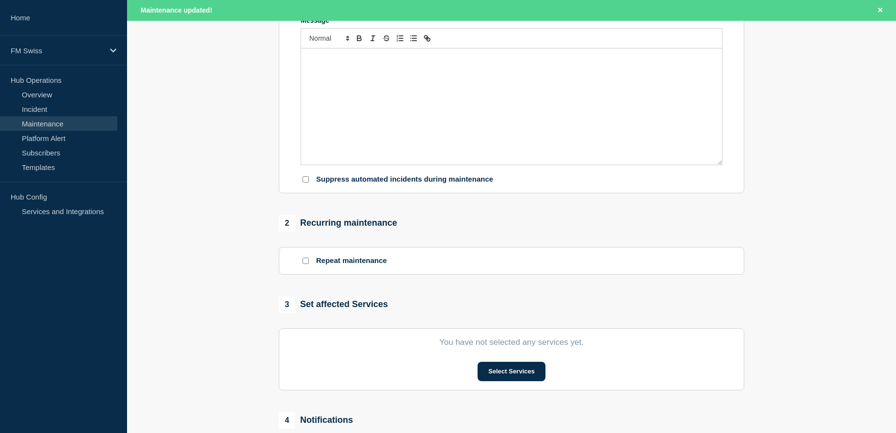
type input "sFTP server - Version 2025.1.0 - PROD - New scheduling"
type input "[DATE]"
type input "09:00"
type input "[DATE]"
type input "12:00"
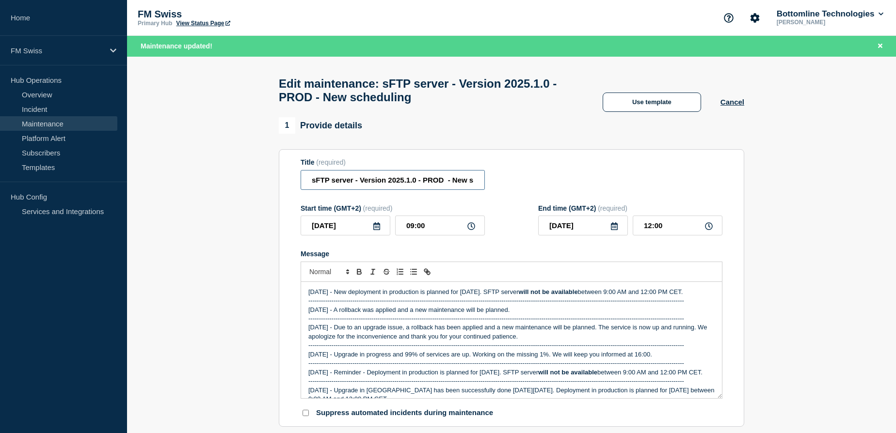
scroll to position [0, 33]
drag, startPoint x: 451, startPoint y: 186, endPoint x: 548, endPoint y: 188, distance: 96.5
click at [548, 188] on div "Title (required) sFTP server - Version 2025.1.0 - PROD - New scheduling" at bounding box center [512, 175] width 422 height 32
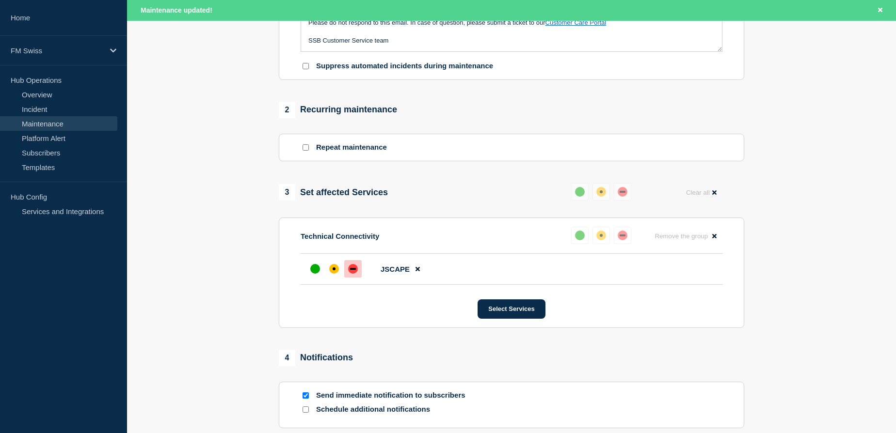
scroll to position [452, 0]
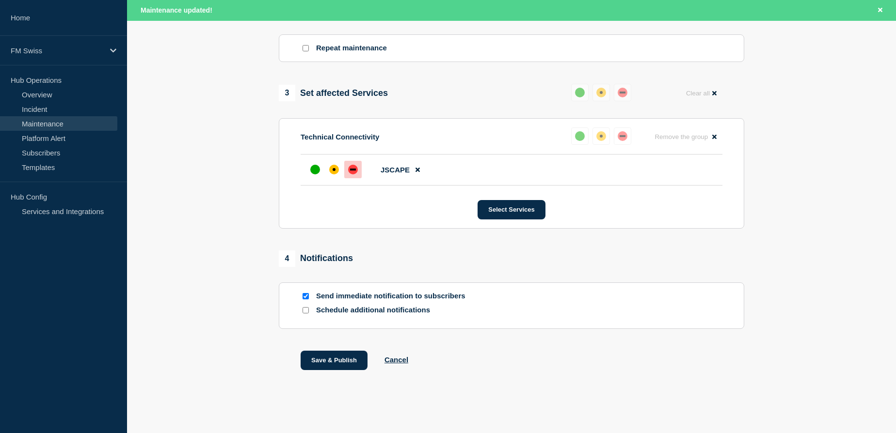
type input "sFTP server - Version 2025.1.0 - PROD - Start of works"
click at [304, 298] on input "Send immediate notification to subscribers" at bounding box center [306, 296] width 6 height 6
checkbox input "false"
click at [304, 312] on input "Schedule additional notifications" at bounding box center [306, 310] width 6 height 6
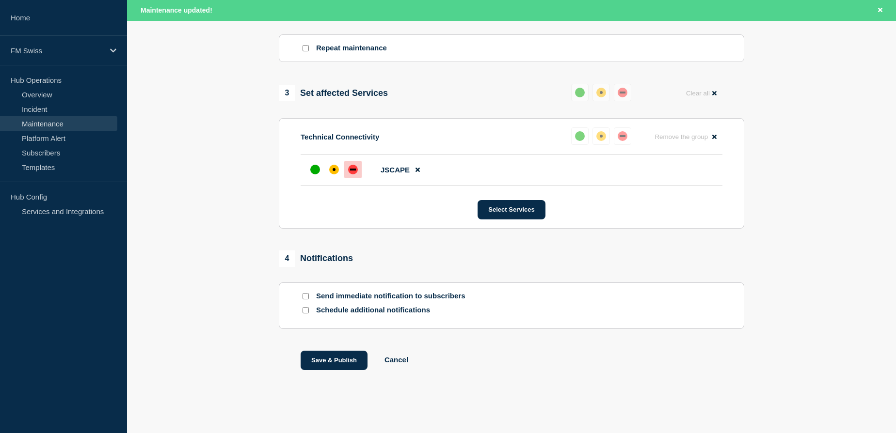
checkbox input "true"
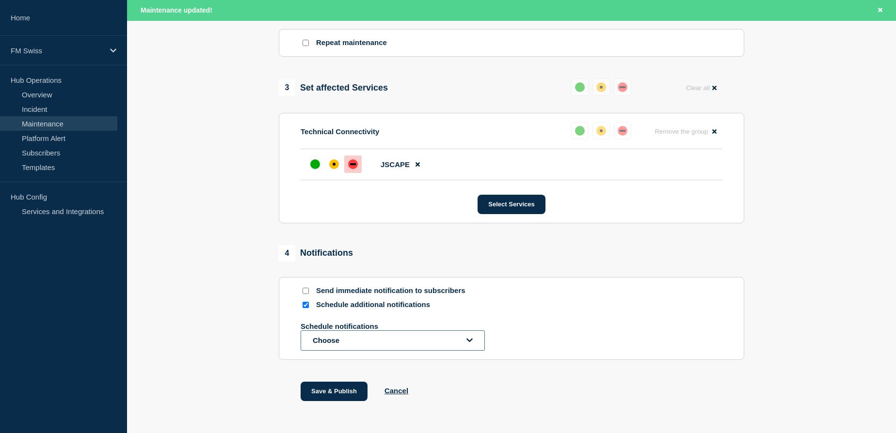
click at [346, 350] on button "Choose" at bounding box center [393, 341] width 184 height 20
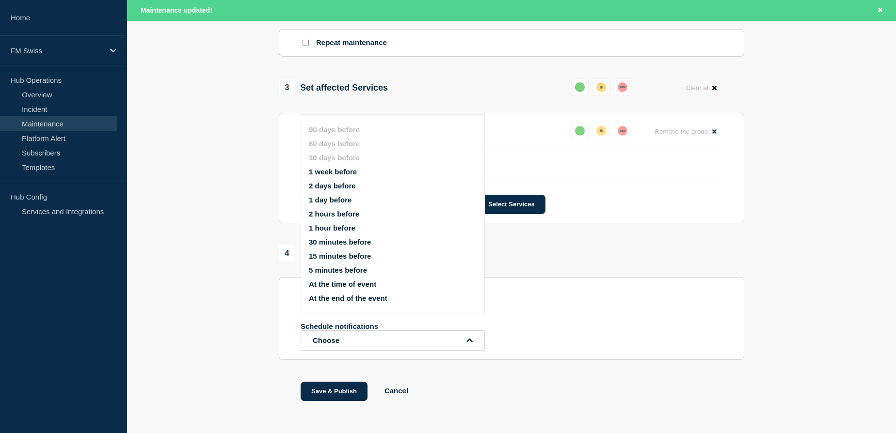
click at [348, 287] on button "At the time of event" at bounding box center [342, 284] width 67 height 8
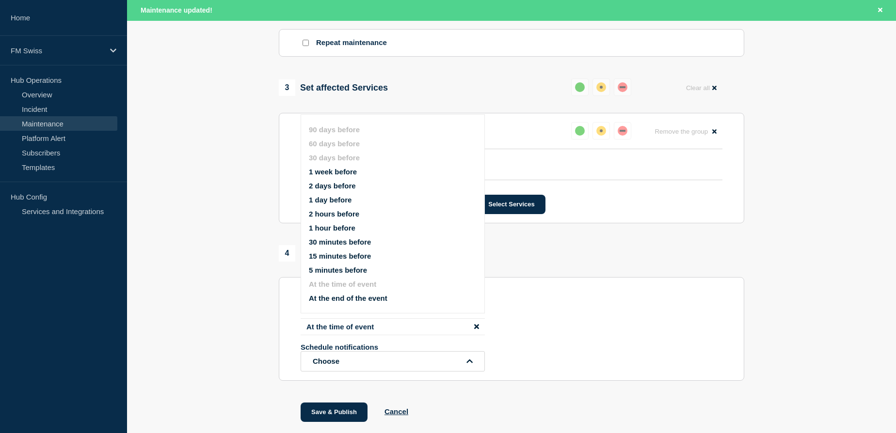
drag, startPoint x: 339, startPoint y: 415, endPoint x: 278, endPoint y: 402, distance: 61.8
click at [281, 405] on div "1 Provide details Title (required) sFTP server - Version 2025.1.0 - PROD - Star…" at bounding box center [511, 55] width 477 height 781
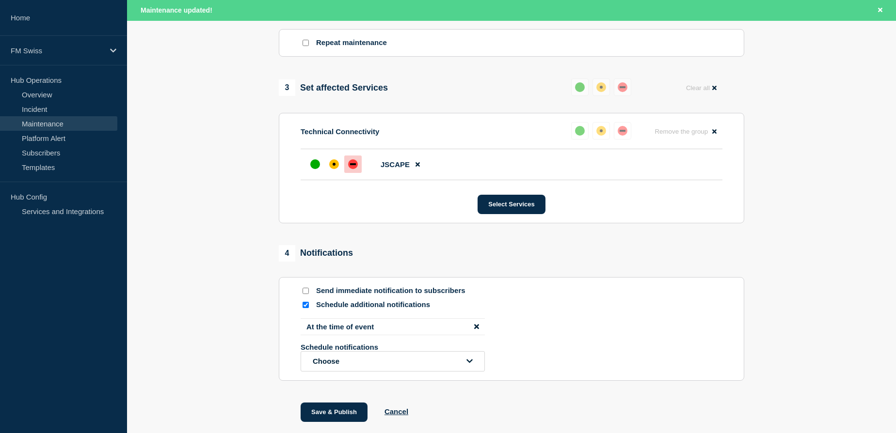
click at [259, 393] on section "1 Provide details Title (required) sFTP server - Version 2025.1.0 - PROD - Star…" at bounding box center [511, 55] width 769 height 781
click at [340, 417] on button "Save & Publish" at bounding box center [334, 412] width 67 height 19
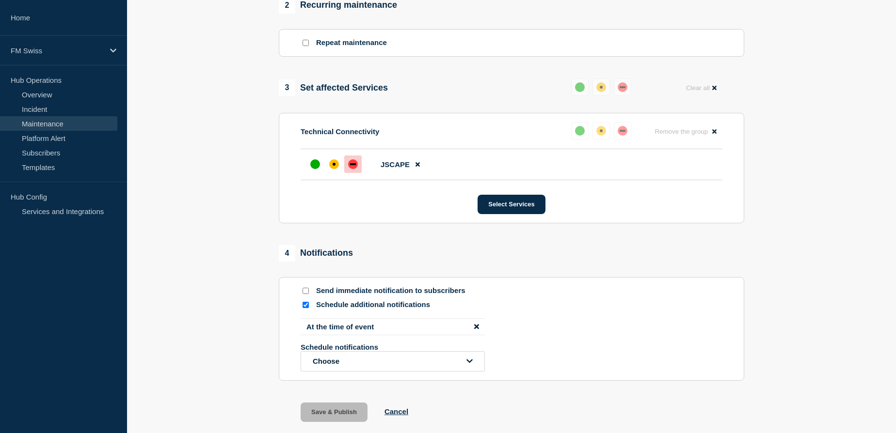
scroll to position [431, 0]
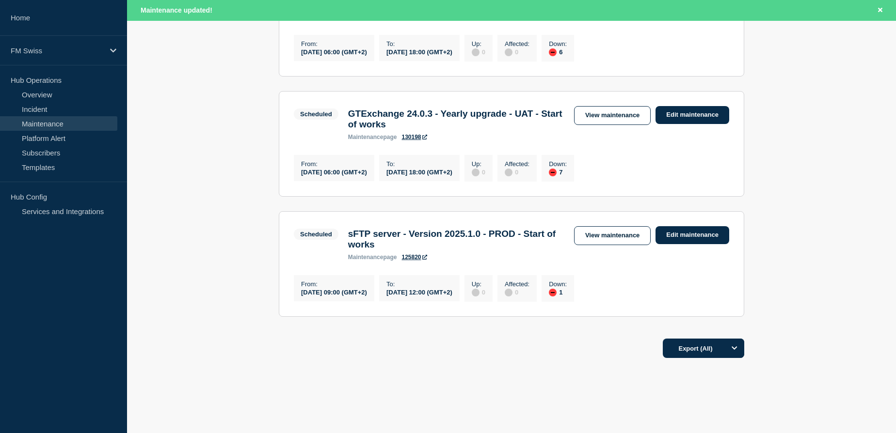
scroll to position [264, 0]
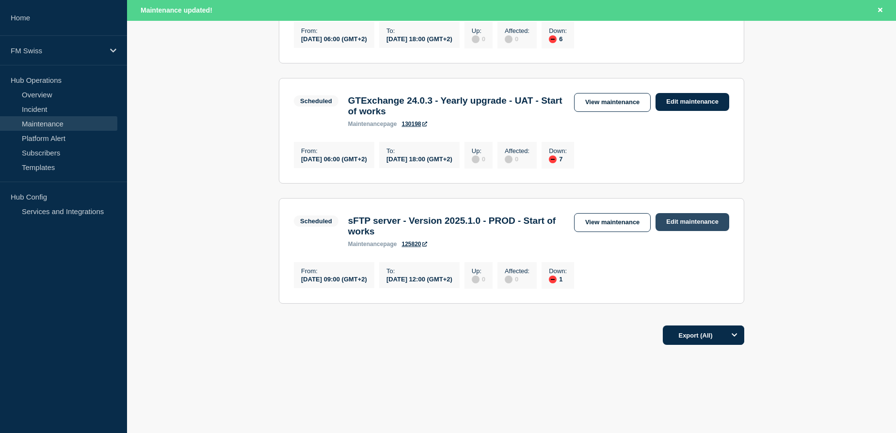
click at [684, 231] on link "Edit maintenance" at bounding box center [692, 222] width 74 height 18
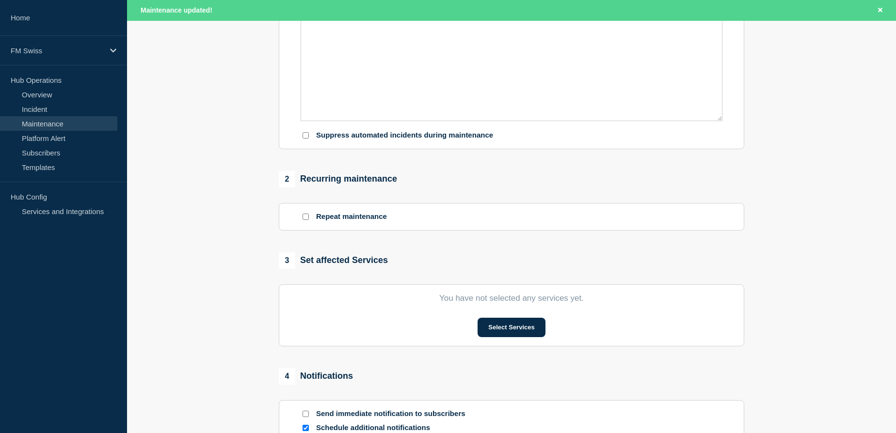
type input "sFTP server - Version 2025.1.0 - PROD - Start of works"
type input "[DATE]"
type input "09:00"
type input "[DATE]"
type input "12:00"
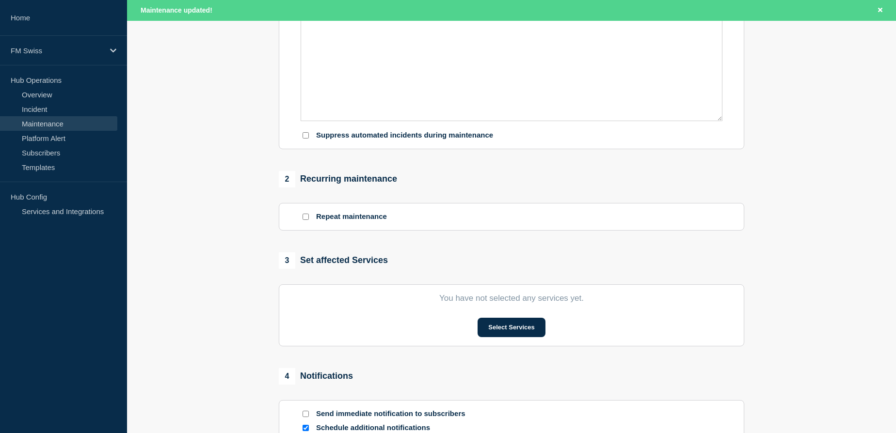
checkbox input "false"
checkbox input "true"
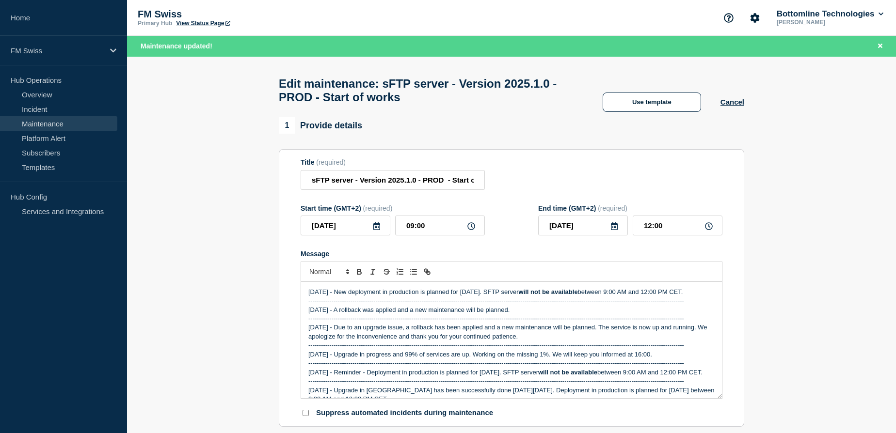
click at [460, 305] on p "-------------------------------------------------------------------------------…" at bounding box center [511, 301] width 406 height 9
click at [458, 305] on p "-------------------------------------------------------------------------------…" at bounding box center [511, 301] width 406 height 9
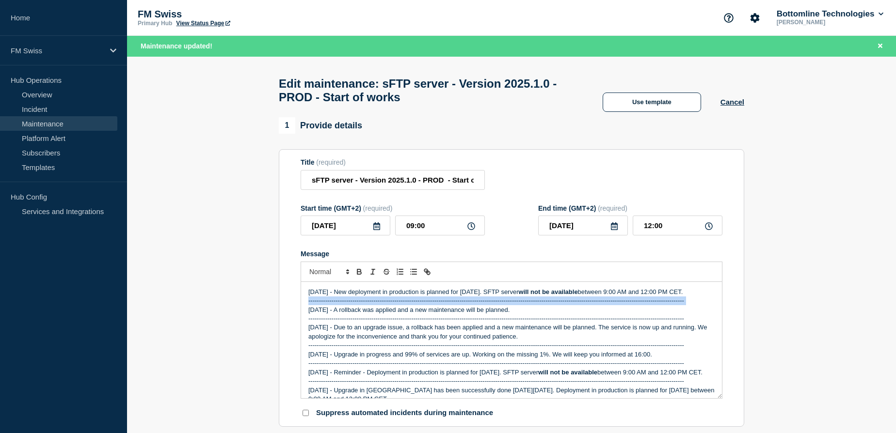
click at [458, 305] on p "-------------------------------------------------------------------------------…" at bounding box center [511, 301] width 406 height 9
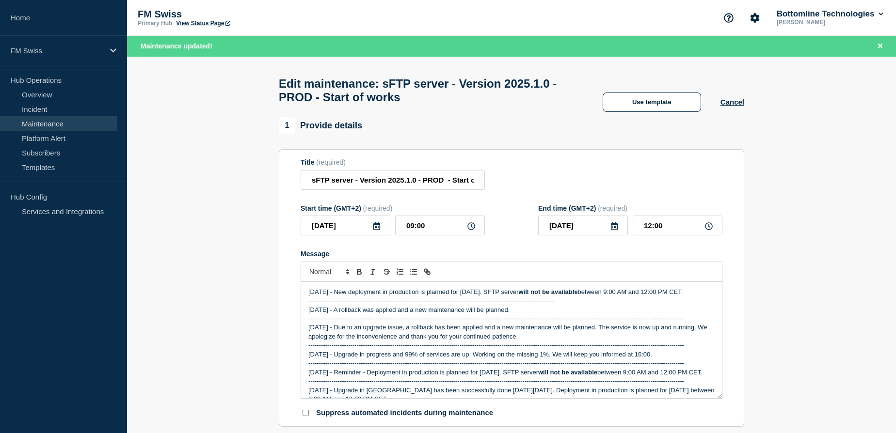
click at [453, 323] on p "-------------------------------------------------------------------------------…" at bounding box center [511, 319] width 406 height 9
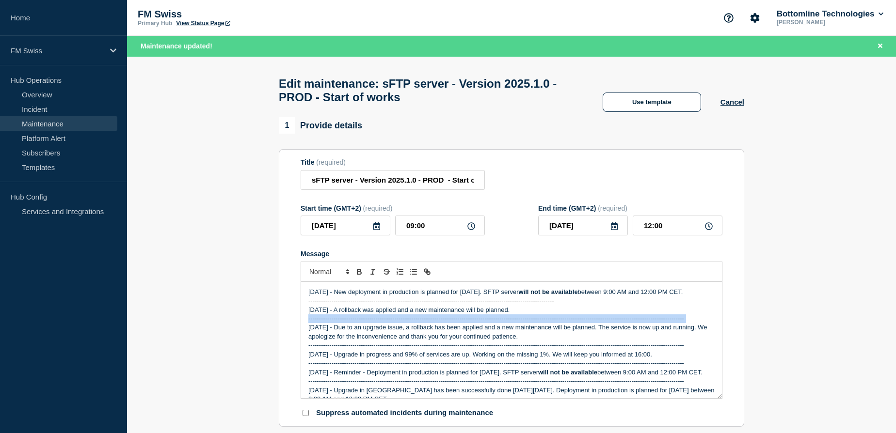
click at [453, 323] on p "-------------------------------------------------------------------------------…" at bounding box center [511, 319] width 406 height 9
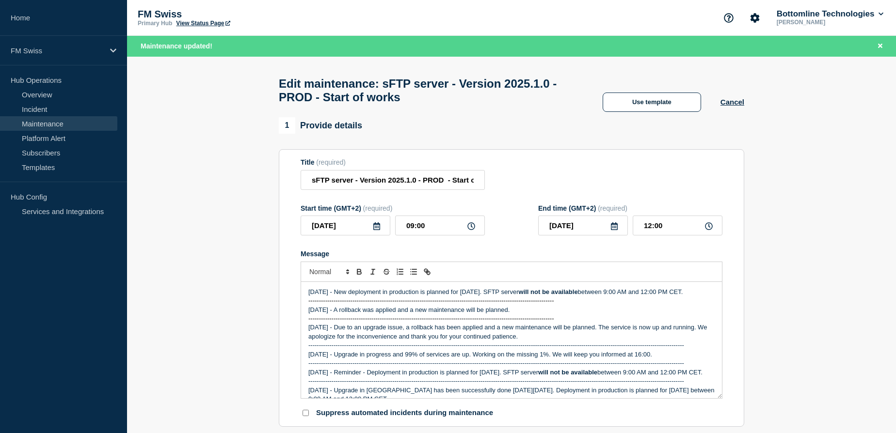
click at [455, 350] on p "-------------------------------------------------------------------------------…" at bounding box center [511, 345] width 406 height 9
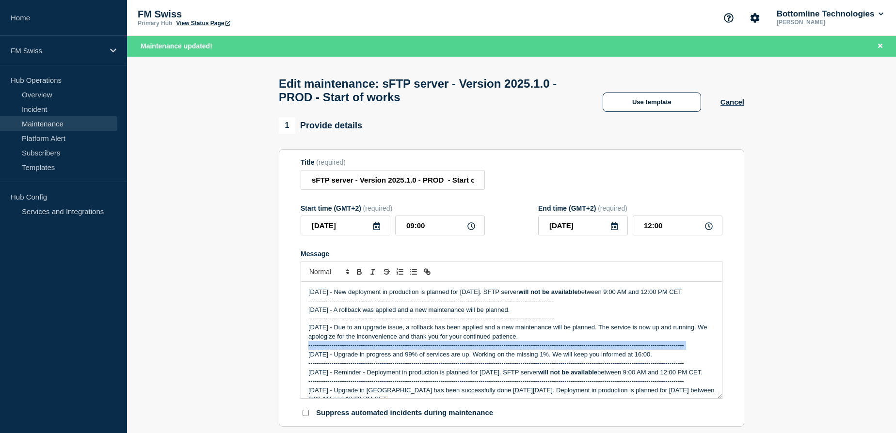
click at [455, 350] on p "-------------------------------------------------------------------------------…" at bounding box center [511, 345] width 406 height 9
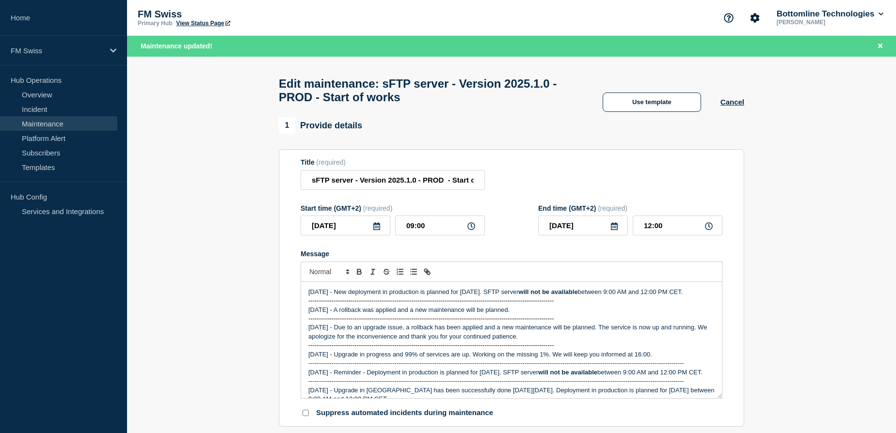
click at [447, 368] on p "-------------------------------------------------------------------------------…" at bounding box center [511, 363] width 406 height 9
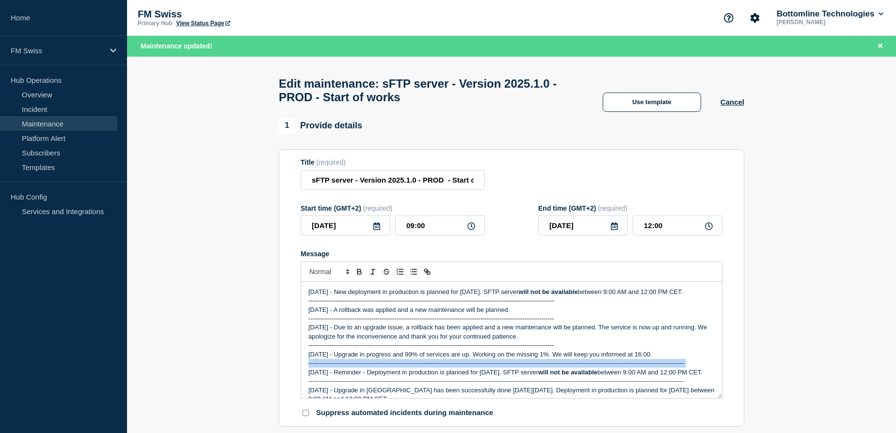
click at [447, 368] on p "-------------------------------------------------------------------------------…" at bounding box center [511, 363] width 406 height 9
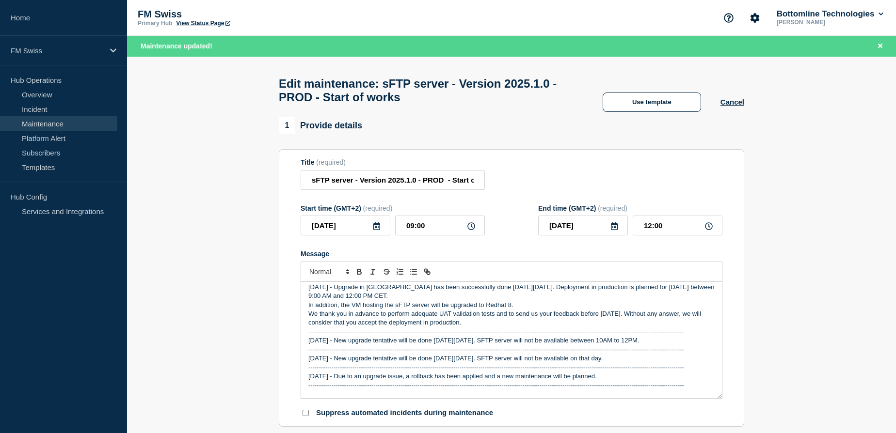
scroll to position [88, 0]
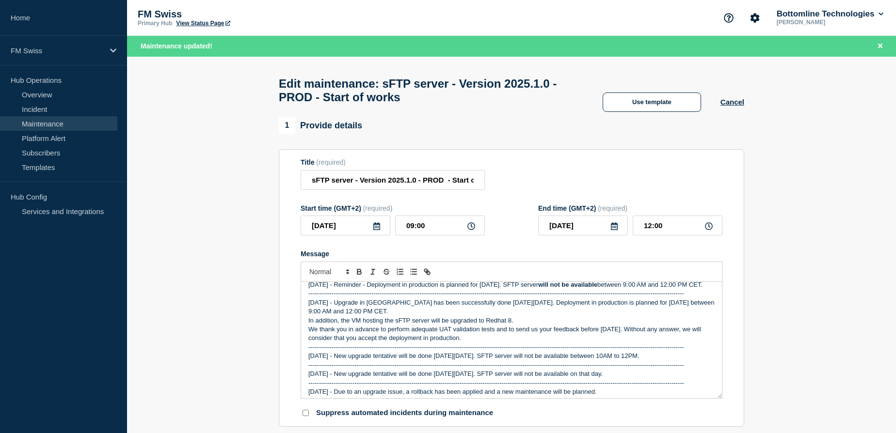
click at [456, 298] on p "-------------------------------------------------------------------------------…" at bounding box center [511, 293] width 406 height 9
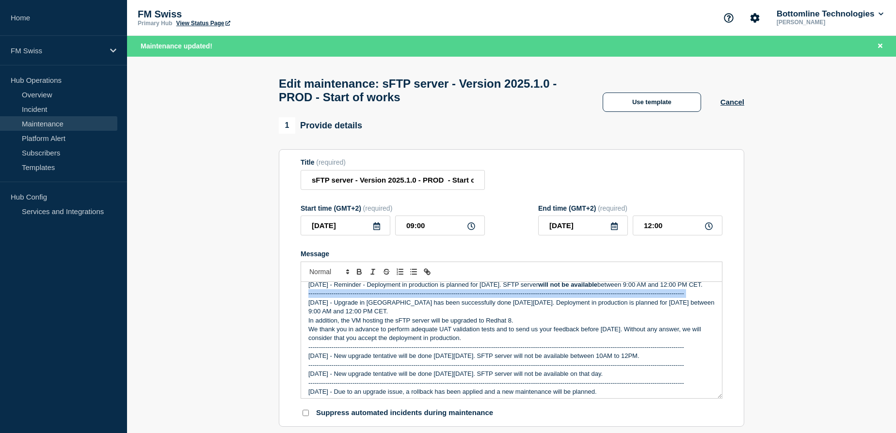
click at [456, 298] on p "-------------------------------------------------------------------------------…" at bounding box center [511, 293] width 406 height 9
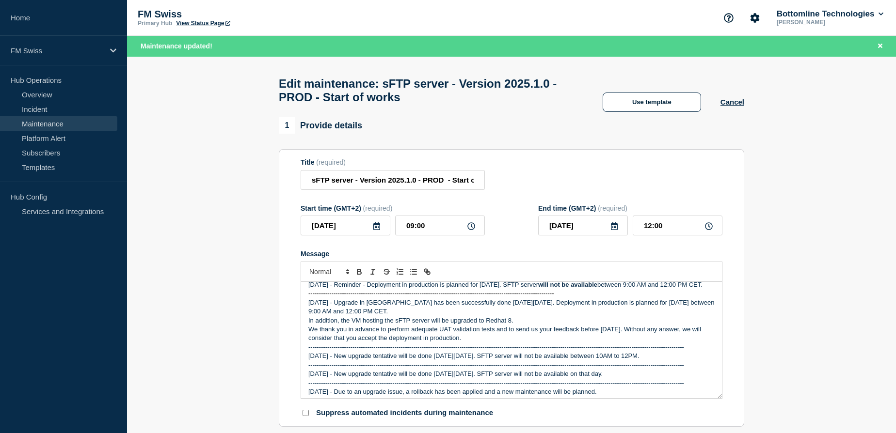
click at [451, 352] on p "-------------------------------------------------------------------------------…" at bounding box center [511, 347] width 406 height 9
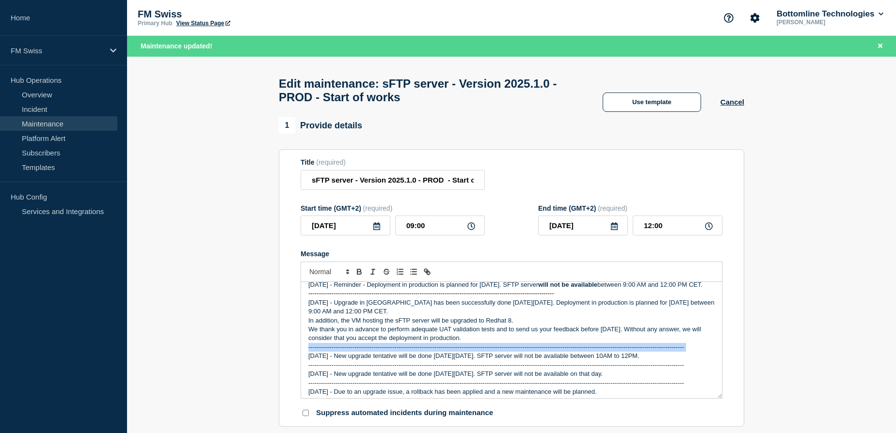
click at [451, 352] on p "-------------------------------------------------------------------------------…" at bounding box center [511, 347] width 406 height 9
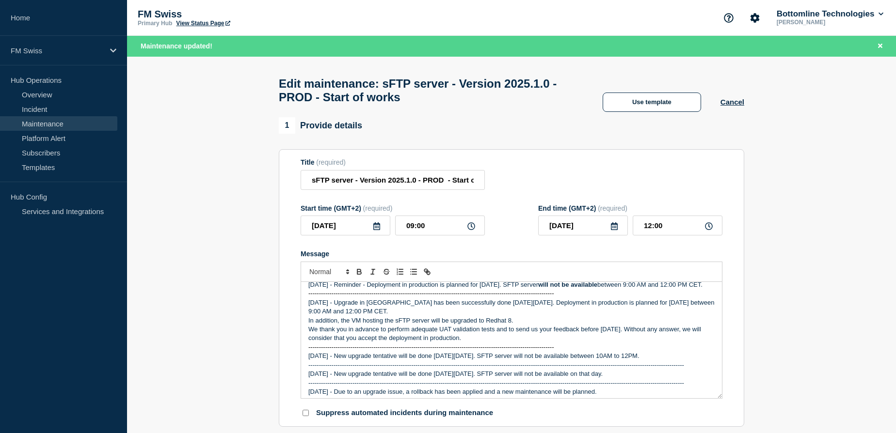
click at [450, 370] on p "-------------------------------------------------------------------------------…" at bounding box center [511, 365] width 406 height 9
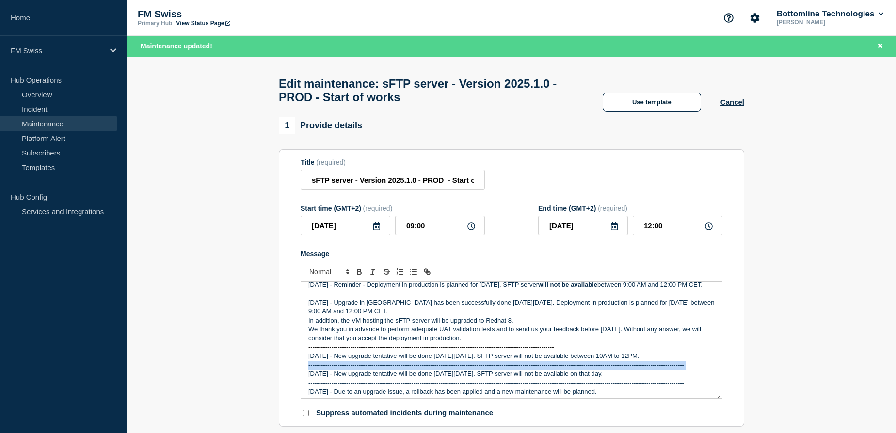
click at [450, 370] on p "-------------------------------------------------------------------------------…" at bounding box center [511, 365] width 406 height 9
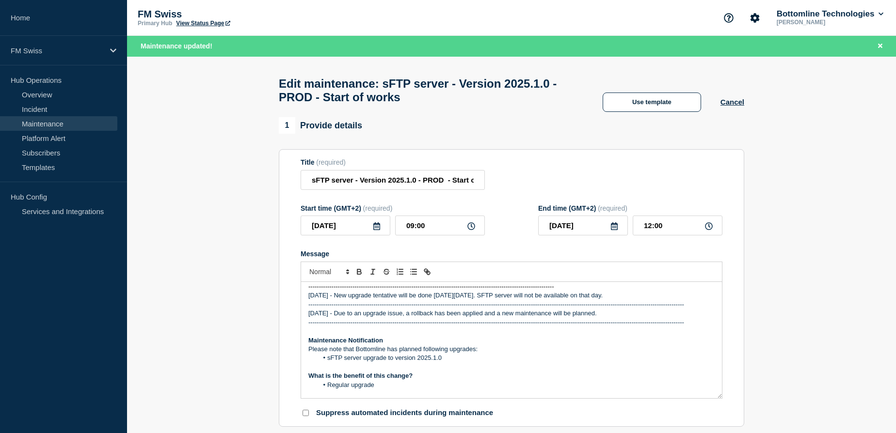
scroll to position [176, 0]
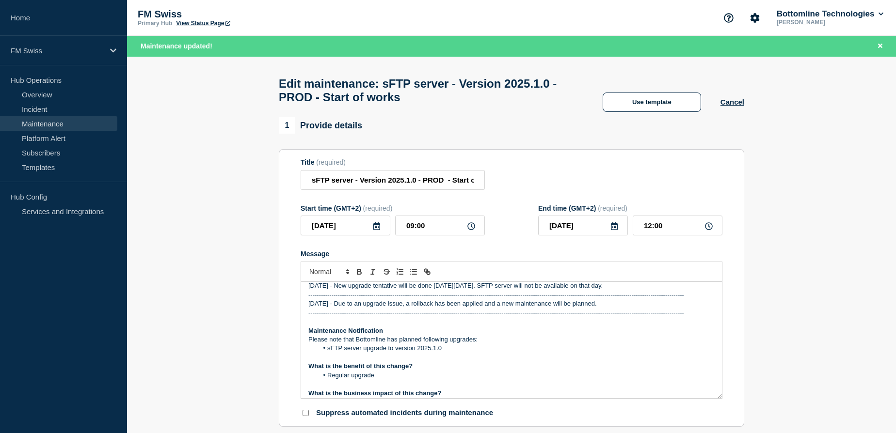
click at [472, 300] on p "-------------------------------------------------------------------------------…" at bounding box center [511, 295] width 406 height 9
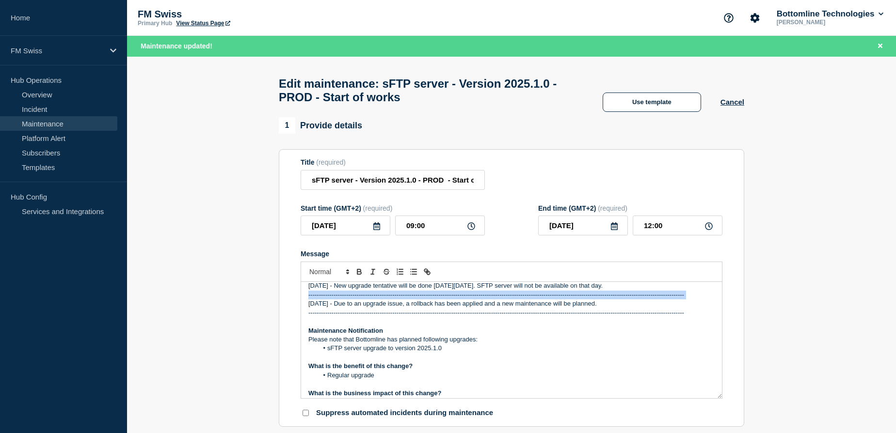
click at [472, 300] on p "-------------------------------------------------------------------------------…" at bounding box center [511, 295] width 406 height 9
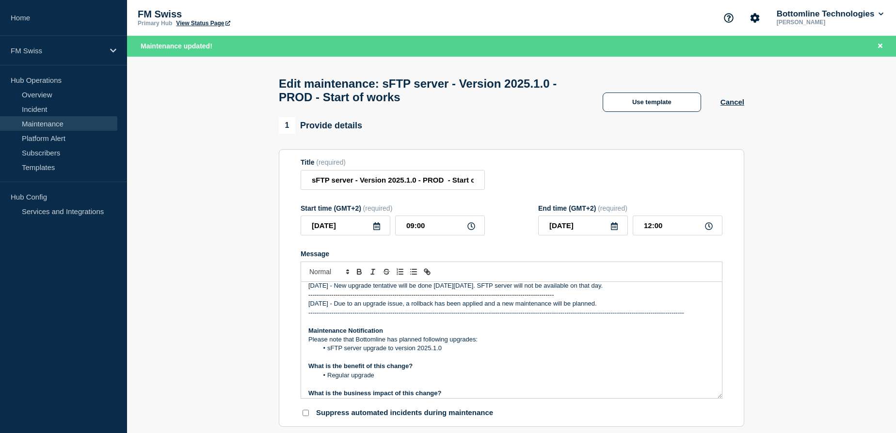
click at [428, 318] on p "-------------------------------------------------------------------------------…" at bounding box center [511, 313] width 406 height 9
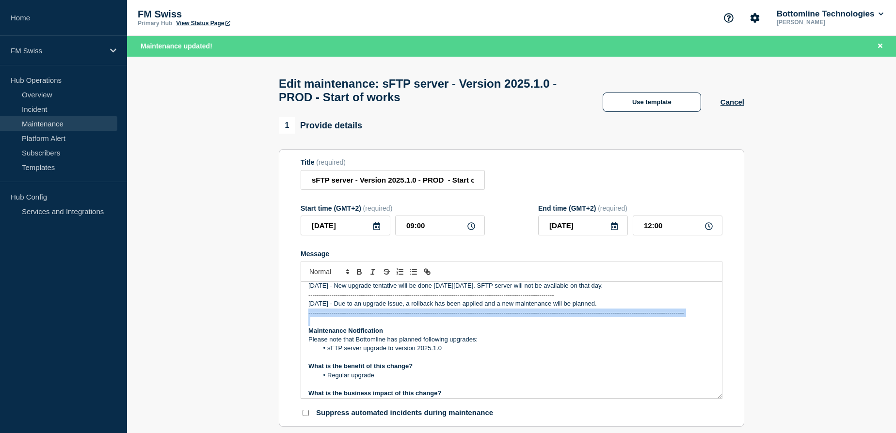
click at [428, 318] on p "-------------------------------------------------------------------------------…" at bounding box center [511, 313] width 406 height 9
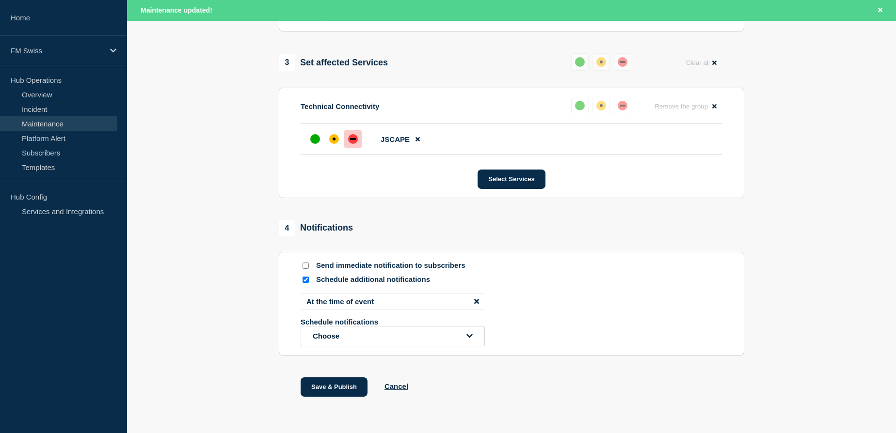
scroll to position [509, 0]
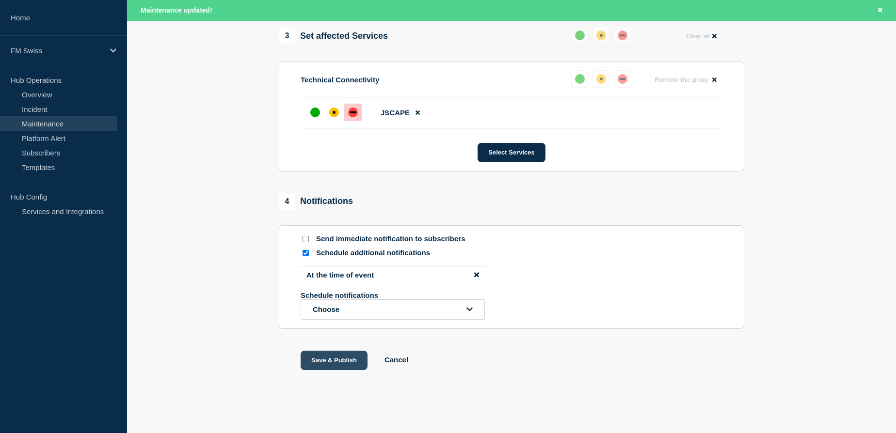
click at [329, 361] on button "Save & Publish" at bounding box center [334, 360] width 67 height 19
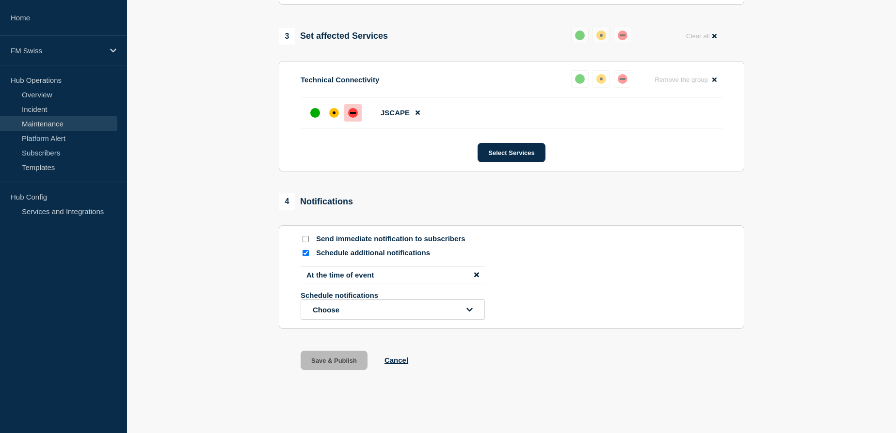
scroll to position [488, 0]
